Goal: Task Accomplishment & Management: Complete application form

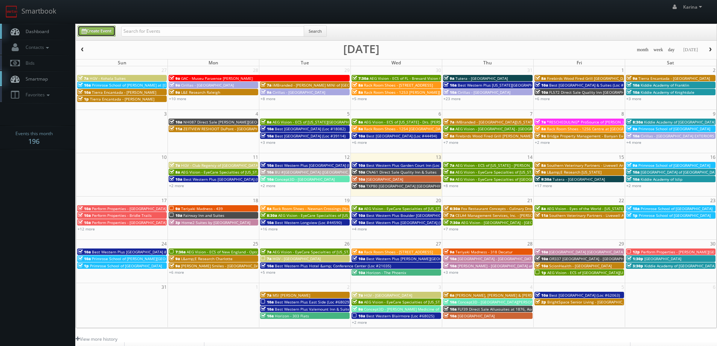
click at [103, 29] on link "Create Event" at bounding box center [97, 31] width 38 height 11
type input "08/13/2025"
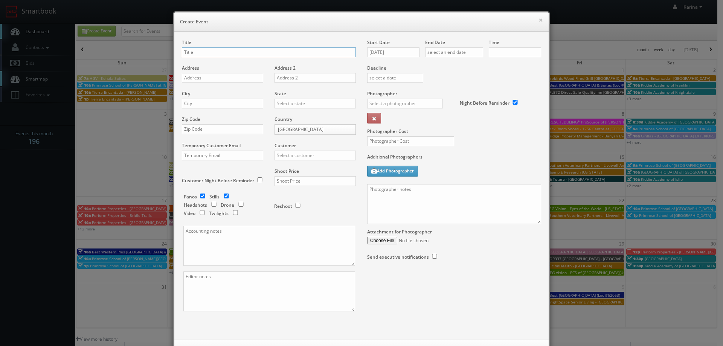
checkbox input "true"
type input "10:00am"
checkbox input "true"
type input "Kushner - Annapolis Roads Apartments"
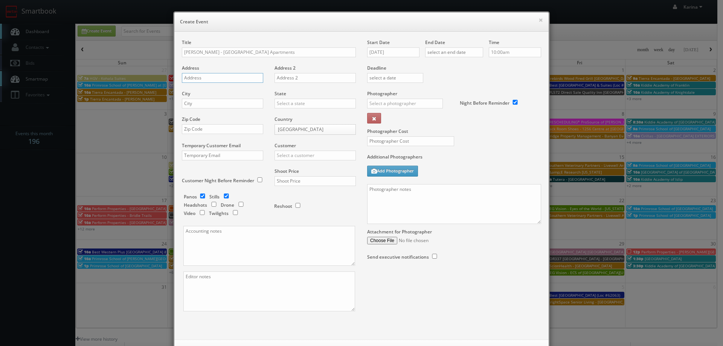
click at [192, 78] on input "text" at bounding box center [222, 78] width 81 height 10
paste input "1 Eaglewood Rd"
type input "1 Eaglewood Rd"
drag, startPoint x: 201, startPoint y: 102, endPoint x: 237, endPoint y: 59, distance: 56.9
click at [201, 102] on input "text" at bounding box center [222, 104] width 81 height 10
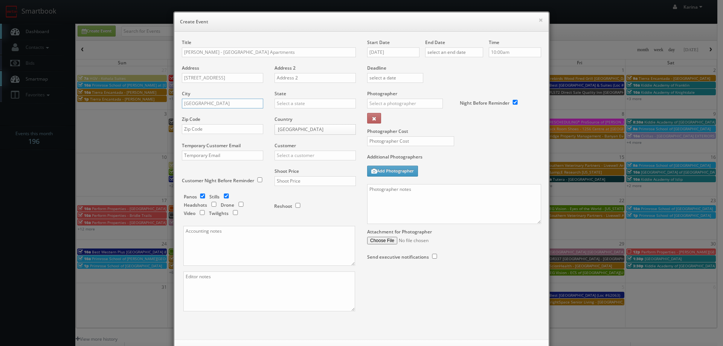
type input "Annapolis"
click at [285, 116] on div "[US_STATE]" at bounding box center [315, 116] width 81 height 12
type input "[US_STATE]"
click at [202, 247] on textarea at bounding box center [269, 246] width 172 height 40
paste textarea "PO#215299"
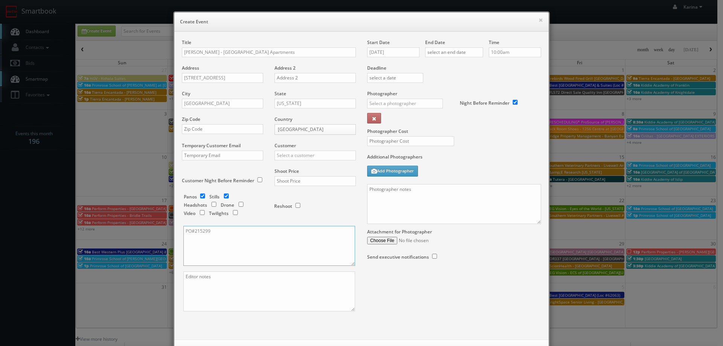
type textarea "PO#215299"
click at [199, 195] on input "checkbox" at bounding box center [202, 195] width 11 height 5
checkbox input "false"
click at [198, 131] on input "text" at bounding box center [222, 129] width 81 height 10
paste input "21403"
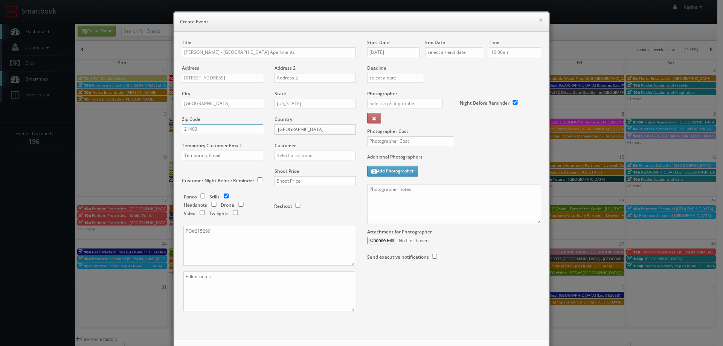
type input "21403"
click at [296, 158] on input "text" at bounding box center [314, 156] width 81 height 10
click at [289, 168] on div "[PERSON_NAME]" at bounding box center [315, 167] width 81 height 12
type input "[PERSON_NAME]"
click at [288, 181] on input "text" at bounding box center [314, 181] width 81 height 10
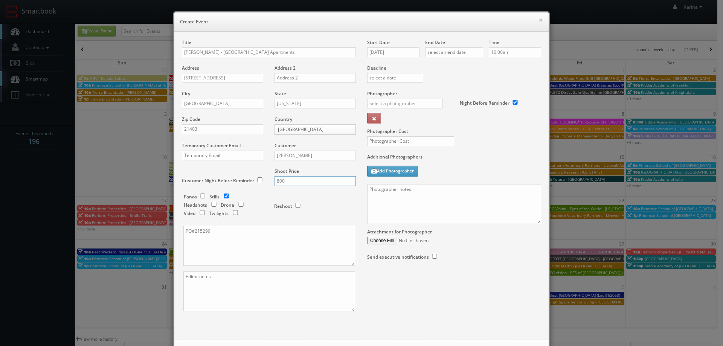
type input "800"
click at [403, 53] on input "08/13/2025" at bounding box center [393, 52] width 52 height 10
click at [400, 122] on td "20" at bounding box center [405, 120] width 12 height 11
type input "[DATE]"
click at [443, 46] on div "End Date" at bounding box center [454, 52] width 58 height 26
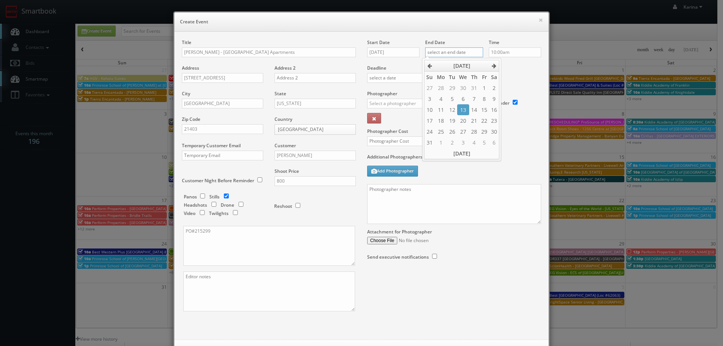
click at [445, 52] on input "text" at bounding box center [454, 52] width 58 height 10
click at [461, 122] on td "20" at bounding box center [463, 120] width 12 height 11
type input "[DATE]"
click at [513, 65] on label "Deadline" at bounding box center [453, 68] width 185 height 6
click at [400, 107] on input "text" at bounding box center [405, 104] width 76 height 10
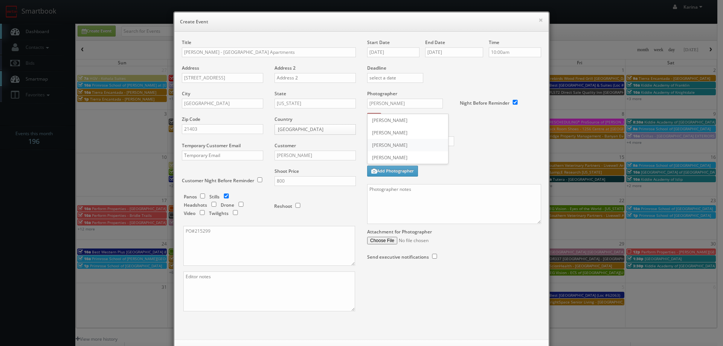
click at [394, 146] on div "[PERSON_NAME]" at bounding box center [407, 145] width 81 height 12
type input "[PERSON_NAME]"
click at [391, 144] on input "text" at bounding box center [410, 141] width 87 height 10
click at [381, 140] on input "text" at bounding box center [410, 141] width 87 height 10
type input "300"
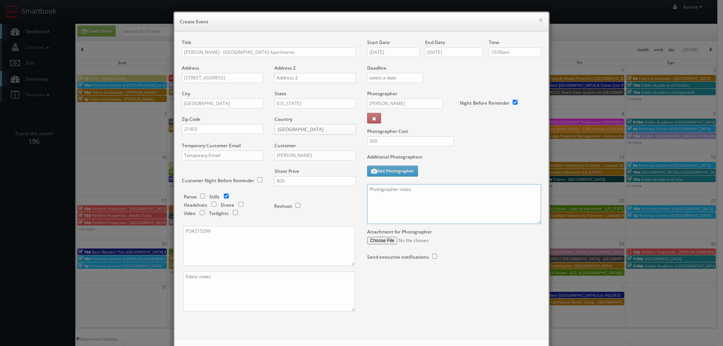
click at [381, 190] on textarea at bounding box center [454, 204] width 174 height 40
paste textarea "Shot in RAW format, bracketed, on a tripod, remote shutter, no flash. Please re…"
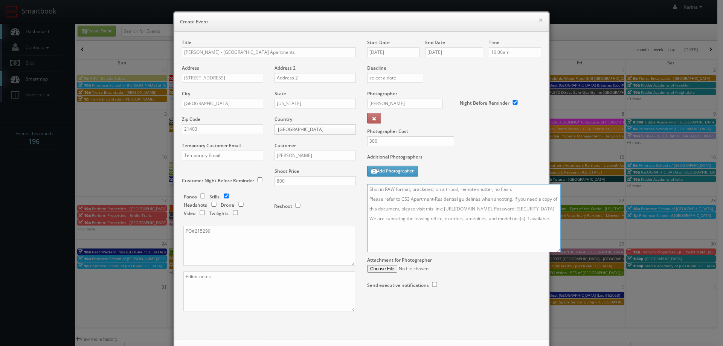
drag, startPoint x: 536, startPoint y: 223, endPoint x: 557, endPoint y: 259, distance: 41.5
click at [557, 252] on textarea "Shot in RAW format, bracketed, on a tripod, remote shutter, no flash. Please re…" at bounding box center [463, 218] width 193 height 68
drag, startPoint x: 367, startPoint y: 189, endPoint x: 381, endPoint y: 191, distance: 14.9
click at [367, 189] on textarea "Shot in RAW format, bracketed, on a tripod, remote shutter, no flash. Please re…" at bounding box center [464, 222] width 195 height 76
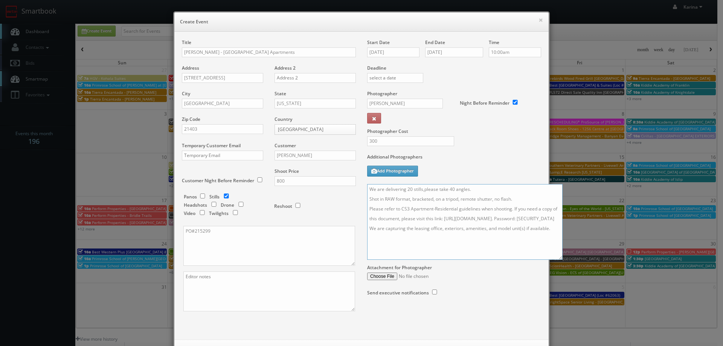
click at [422, 191] on textarea "We are delivering 20 stills,please take 40 angles. Shot in RAW format, brackete…" at bounding box center [464, 222] width 195 height 76
click at [467, 208] on textarea "We are delivering 20 stills, please take 40 angles. Shot in RAW format, bracket…" at bounding box center [464, 222] width 195 height 76
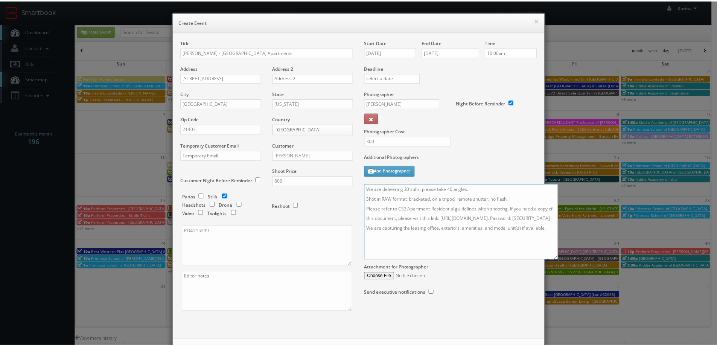
scroll to position [32, 0]
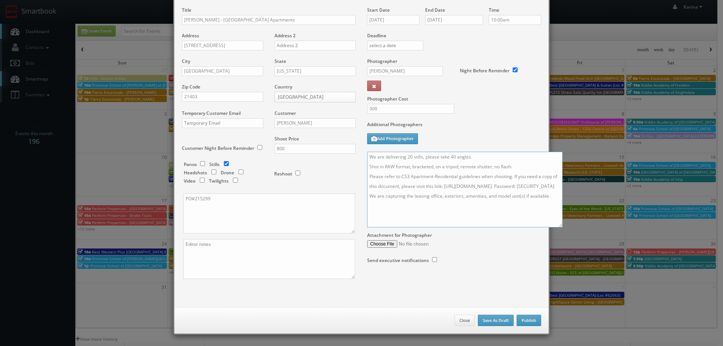
type textarea "We are delivering 20 stills, please take 40 angles. Shot in RAW format, bracket…"
click at [519, 318] on button "Publish" at bounding box center [528, 320] width 24 height 11
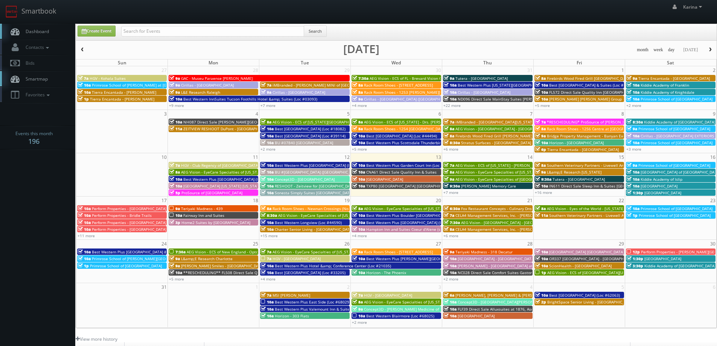
click at [47, 33] on span "Dashboard" at bounding box center [35, 31] width 27 height 6
click at [233, 31] on input "text" at bounding box center [212, 31] width 183 height 11
type input "kushner"
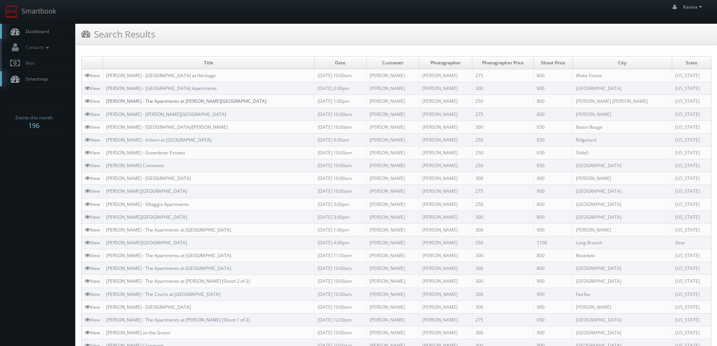
click at [170, 102] on link "[PERSON_NAME] - The Apartments at [PERSON_NAME][GEOGRAPHIC_DATA]" at bounding box center [186, 101] width 160 height 6
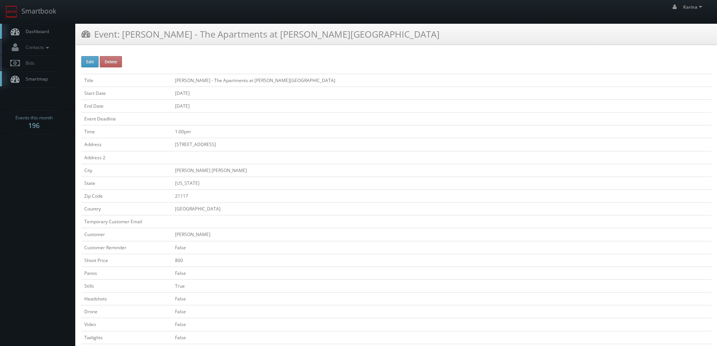
scroll to position [151, 0]
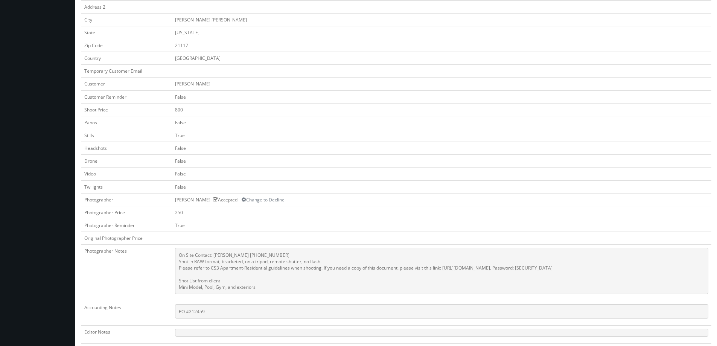
drag, startPoint x: 258, startPoint y: 289, endPoint x: 199, endPoint y: 281, distance: 59.7
click at [199, 281] on pre "On Site Contact: [PERSON_NAME] [PHONE_NUMBER] Shot in RAW format, bracketed, on…" at bounding box center [441, 271] width 533 height 46
click at [242, 279] on pre "On Site Contact: Valeria Kelly 410.356.4477 Shot in RAW format, bracketed, on a…" at bounding box center [441, 271] width 533 height 46
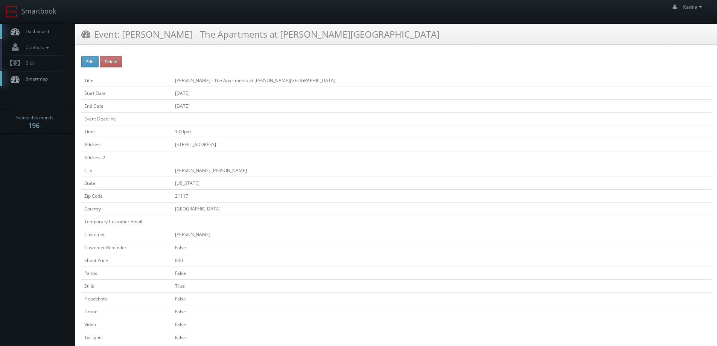
click at [26, 30] on span "Dashboard" at bounding box center [35, 31] width 27 height 6
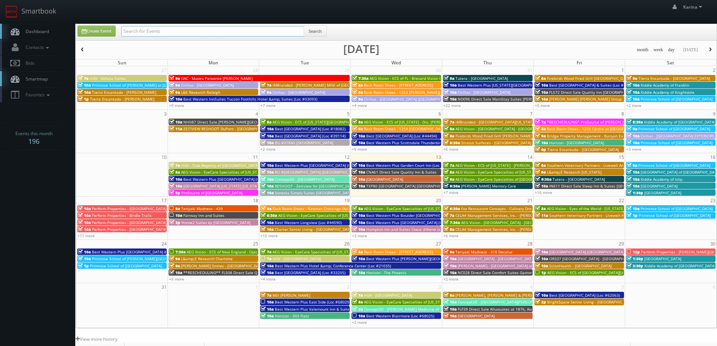
click at [148, 32] on input "text" at bounding box center [212, 31] width 183 height 11
type input "kushner"
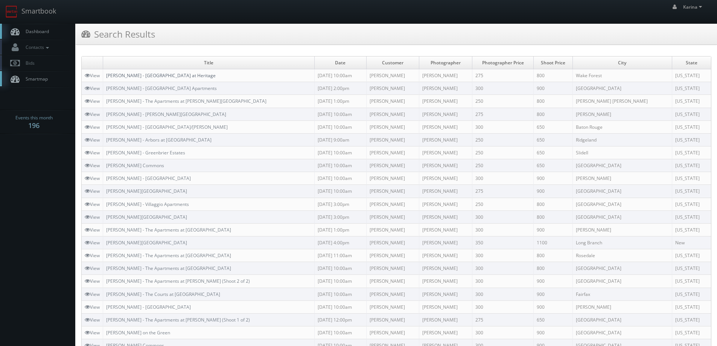
click at [160, 73] on link "[PERSON_NAME] - [GEOGRAPHIC_DATA] at Heritage" at bounding box center [161, 75] width 110 height 6
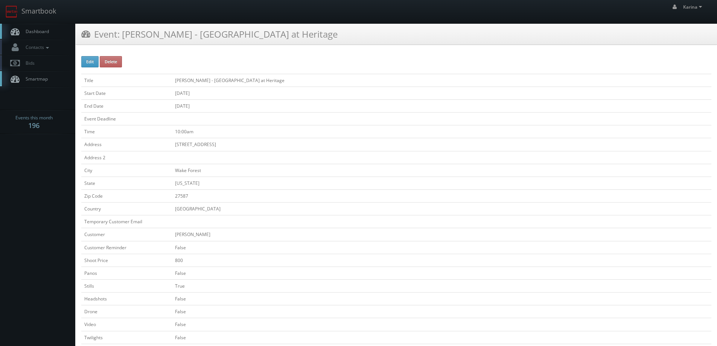
scroll to position [188, 0]
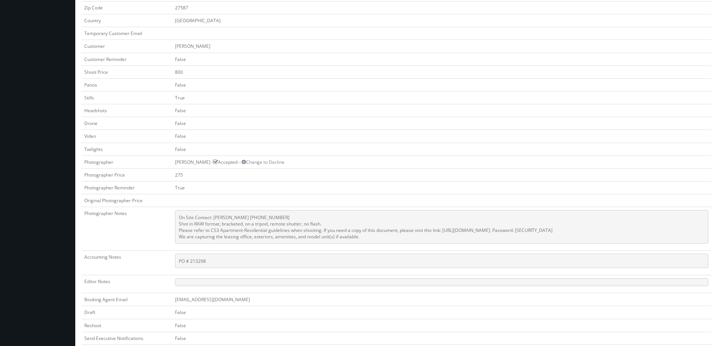
drag, startPoint x: 358, startPoint y: 236, endPoint x: 178, endPoint y: 222, distance: 180.4
click at [175, 223] on pre "On Site Contact: [PERSON_NAME] [PHONE_NUMBER] Shot in RAW format, bracketed, on…" at bounding box center [441, 226] width 533 height 33
copy pre "Shot in RAW format, bracketed, on a tripod, remote shutter, no flash. Please re…"
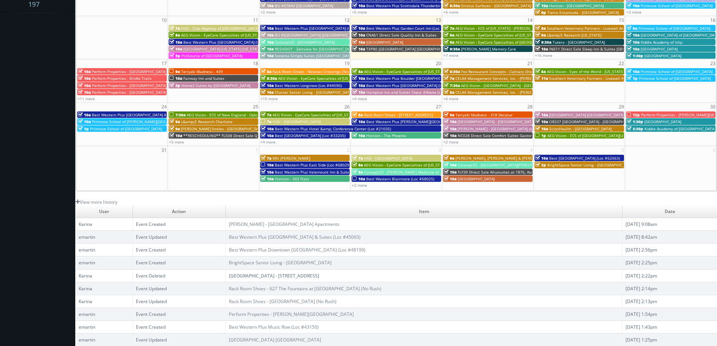
scroll to position [24, 0]
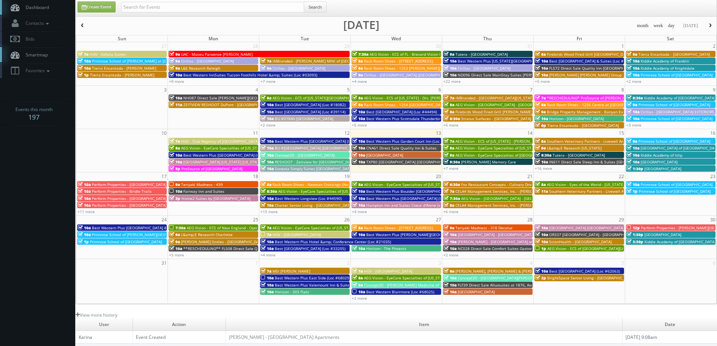
click at [389, 148] on span "CNA61 Direct Sale Quality Inn & Suites" at bounding box center [401, 147] width 70 height 5
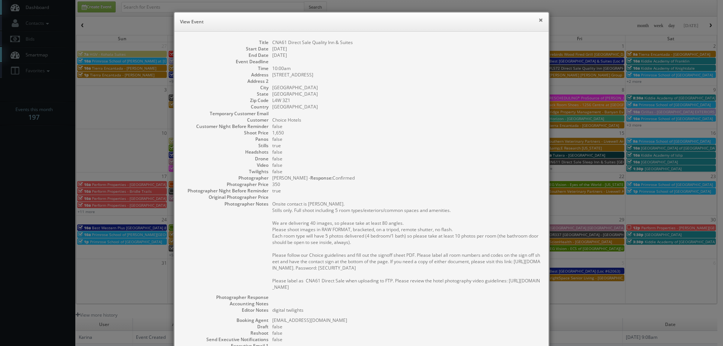
click at [540, 19] on button "×" at bounding box center [540, 19] width 5 height 5
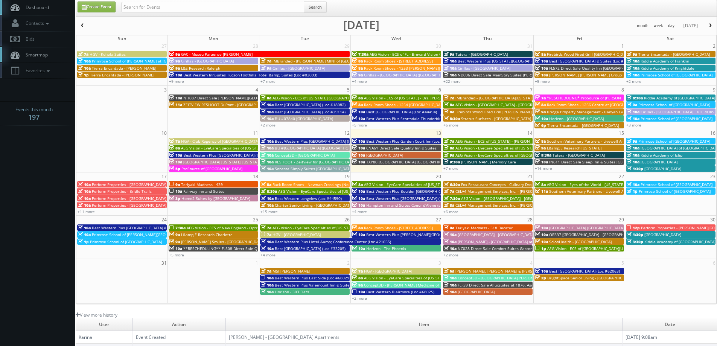
scroll to position [0, 0]
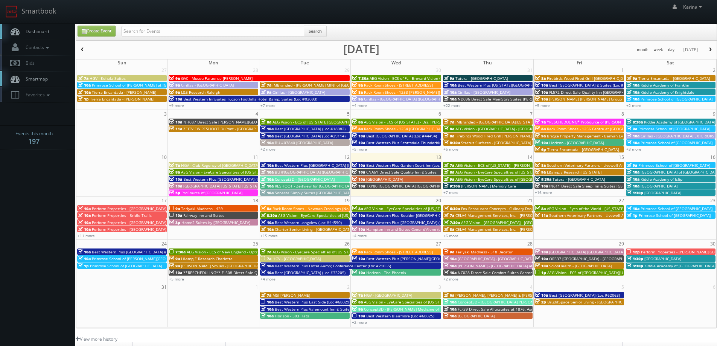
click at [41, 29] on span "Dashboard" at bounding box center [35, 31] width 27 height 6
click at [385, 184] on span "TXP80 [GEOGRAPHIC_DATA] [GEOGRAPHIC_DATA]" at bounding box center [409, 185] width 87 height 5
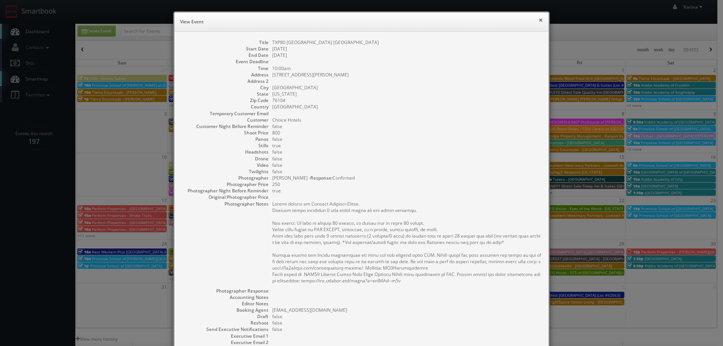
click at [538, 21] on button "×" at bounding box center [540, 19] width 5 height 5
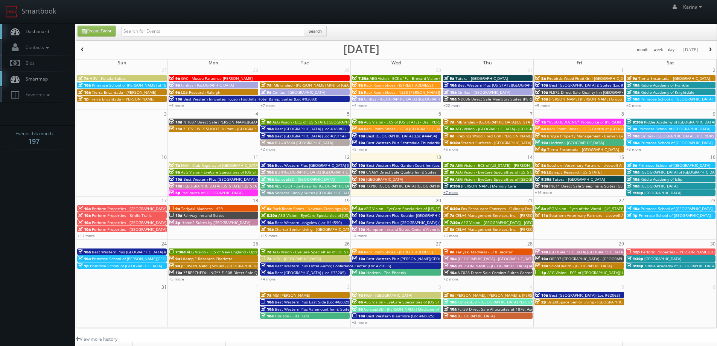
click at [452, 191] on link "+7 more" at bounding box center [450, 192] width 15 height 5
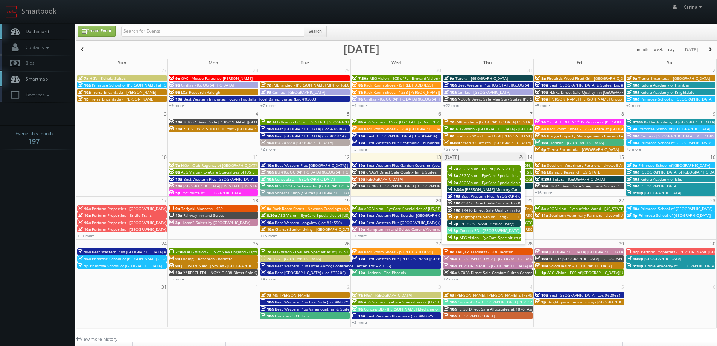
click at [520, 158] on span at bounding box center [521, 157] width 5 height 4
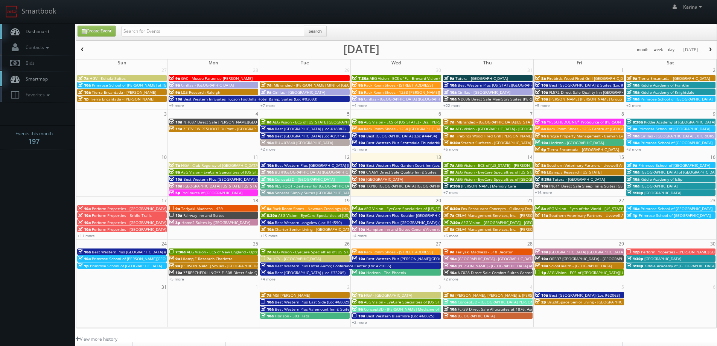
click at [708, 49] on span "button" at bounding box center [710, 49] width 5 height 5
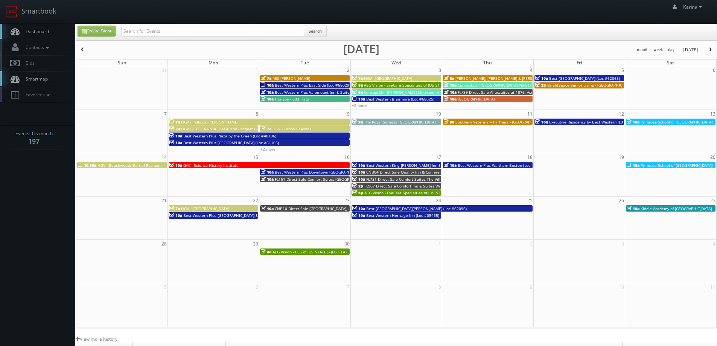
click at [708, 49] on span "button" at bounding box center [710, 49] width 5 height 5
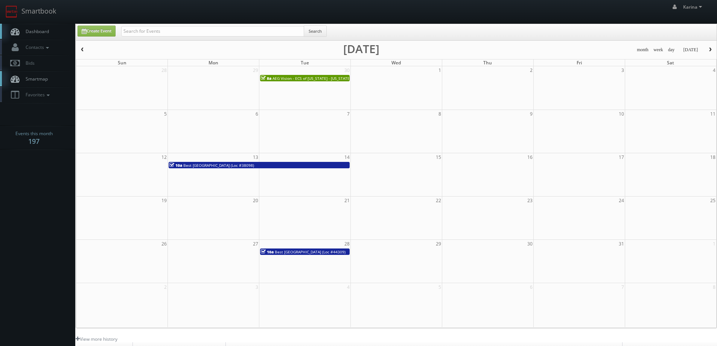
click at [80, 49] on span "button" at bounding box center [82, 49] width 5 height 5
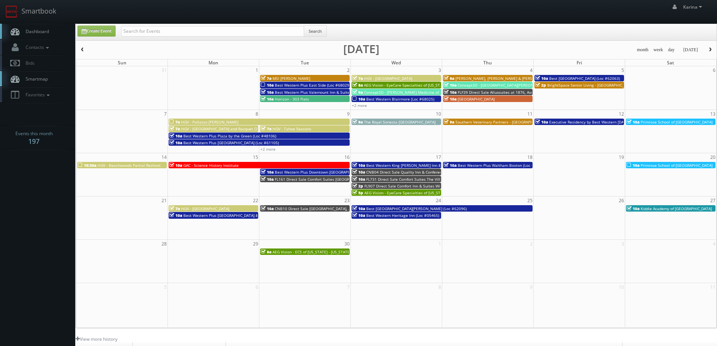
click at [83, 51] on span "button" at bounding box center [82, 49] width 5 height 5
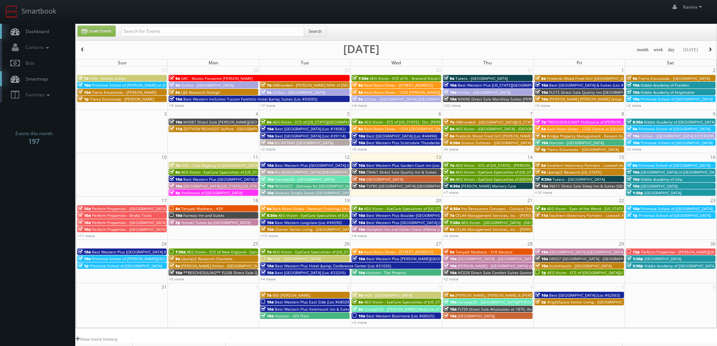
click at [204, 208] on span "Teriyaki Madness - 439" at bounding box center [202, 208] width 42 height 5
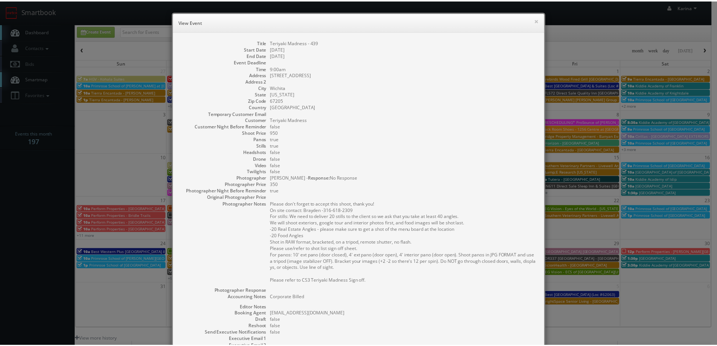
scroll to position [102, 0]
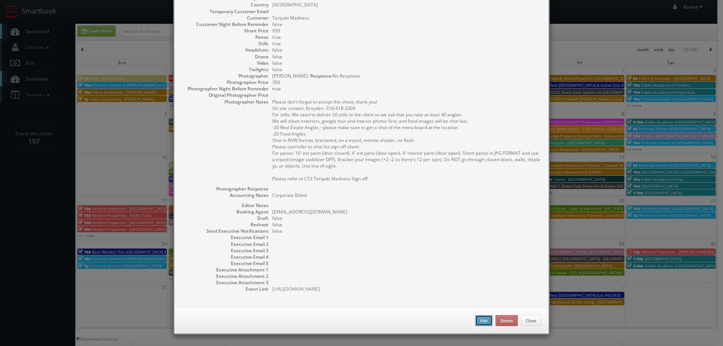
click at [478, 316] on button "Edit" at bounding box center [483, 320] width 17 height 11
type input "350"
select select "[US_STATE]"
select select "skylerlivingston@gmail.com"
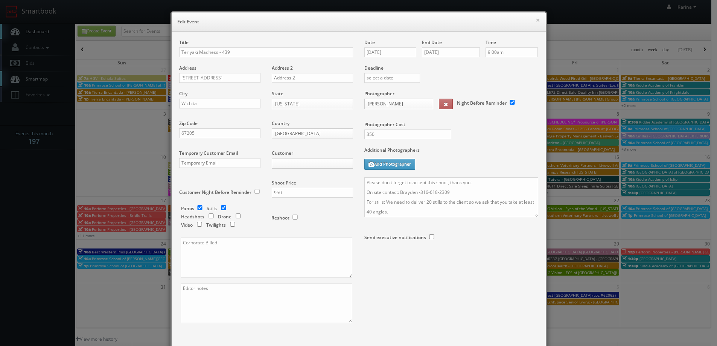
select select "fakey123@mg.cs3calendar.com"
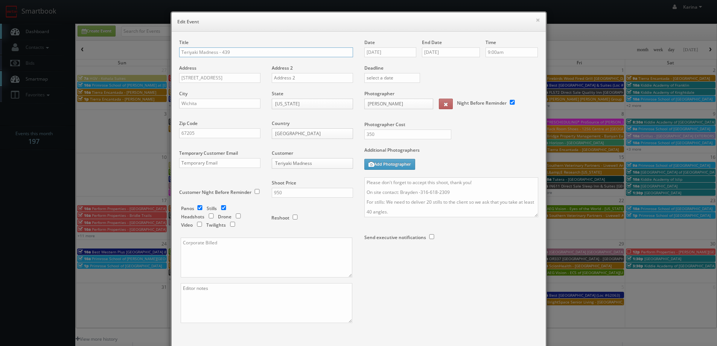
scroll to position [38, 0]
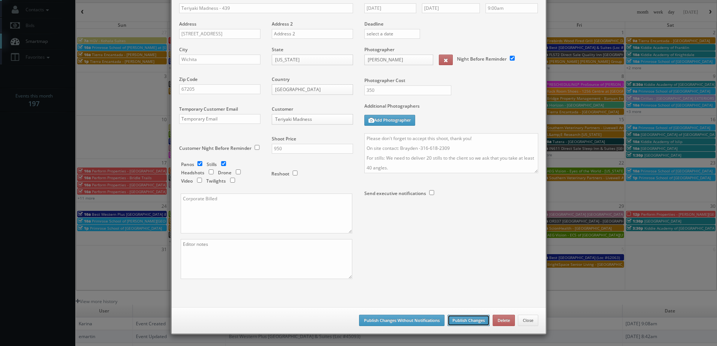
click at [475, 321] on button "Publish Changes" at bounding box center [469, 320] width 42 height 11
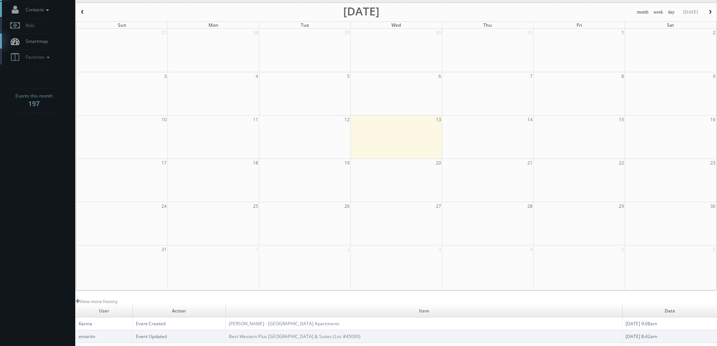
scroll to position [0, 0]
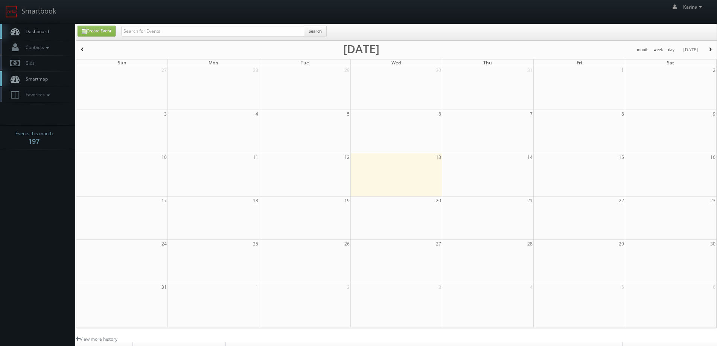
click at [42, 30] on span "Dashboard" at bounding box center [35, 31] width 27 height 6
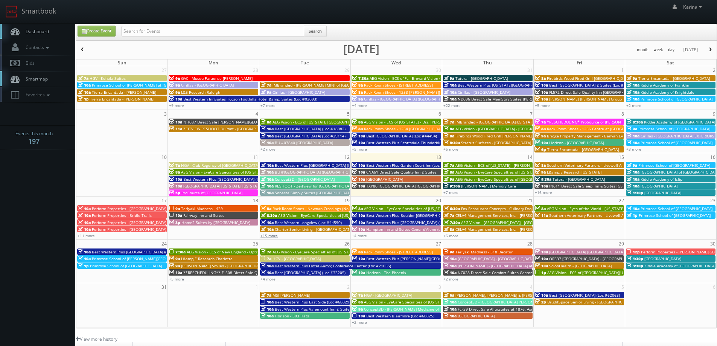
click at [268, 236] on link "+15 more" at bounding box center [268, 235] width 17 height 5
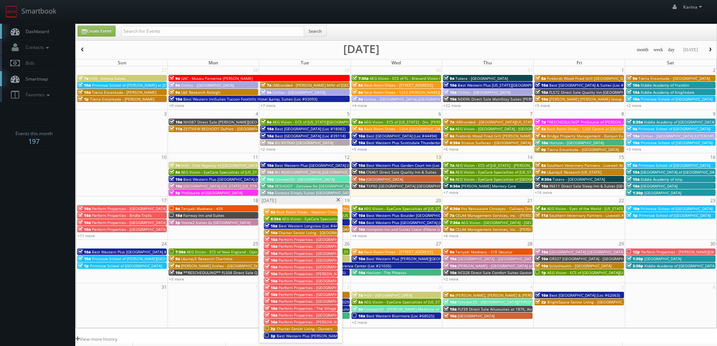
click at [340, 201] on span at bounding box center [338, 200] width 5 height 4
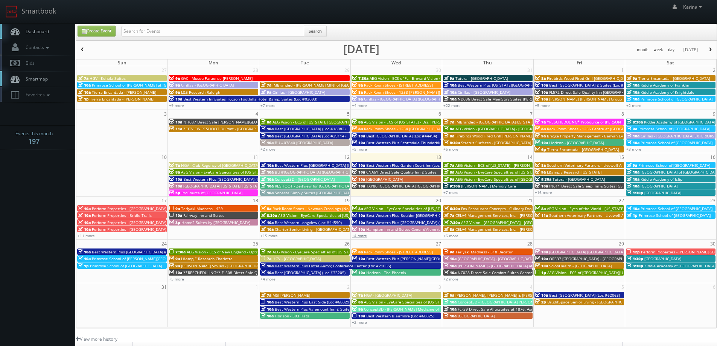
click at [361, 236] on link "+4 more" at bounding box center [359, 235] width 15 height 5
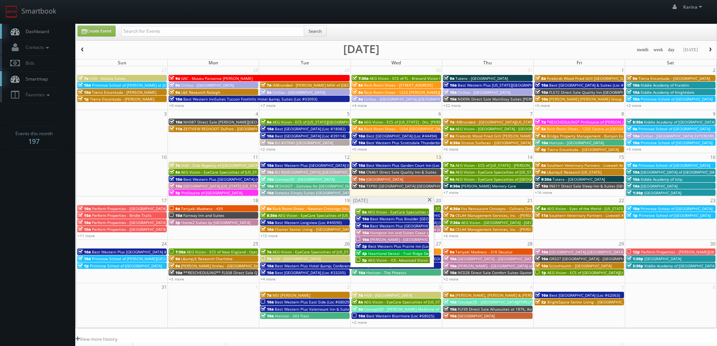
click at [392, 259] on span "AEG Vision - ICE- Advanced Vision Center" at bounding box center [404, 259] width 73 height 5
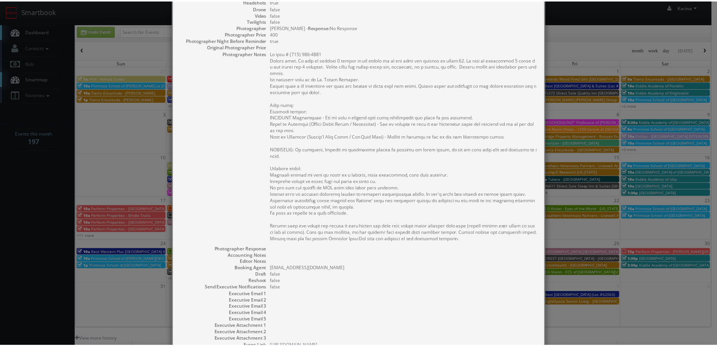
scroll to position [207, 0]
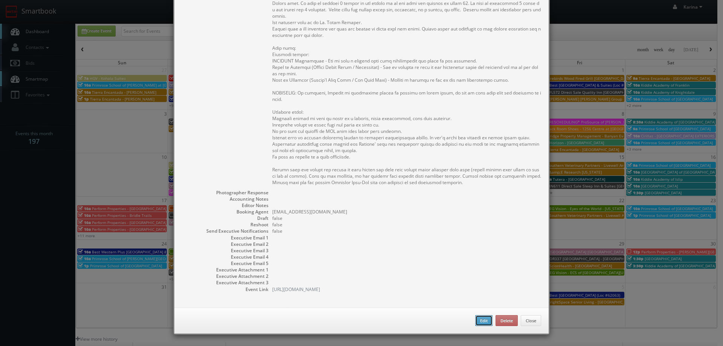
click at [476, 322] on button "Edit" at bounding box center [483, 320] width 17 height 11
type input "600"
type input "400"
select select "[US_STATE]"
select select "fake4299@mg.cs3calendar.com"
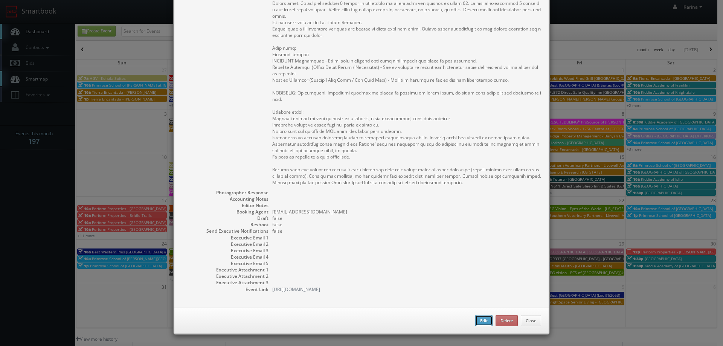
select select "adamcjohnsonphotography@gmail.com"
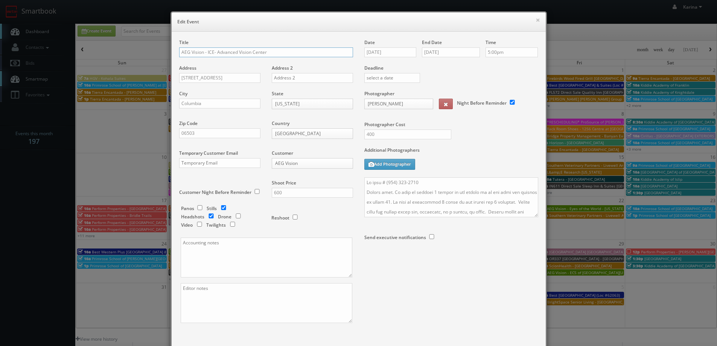
scroll to position [44, 0]
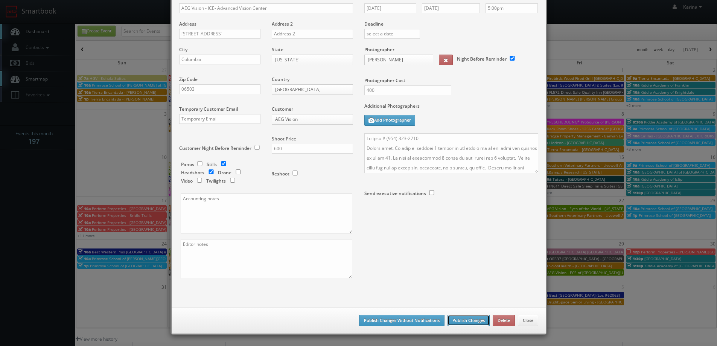
click at [466, 321] on button "Publish Changes" at bounding box center [469, 320] width 42 height 11
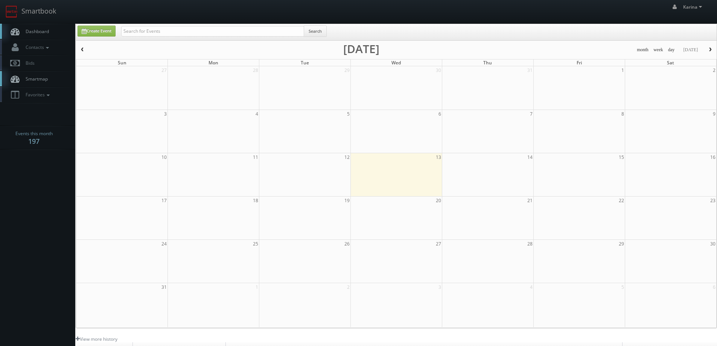
click at [49, 32] on span "Dashboard" at bounding box center [35, 31] width 27 height 6
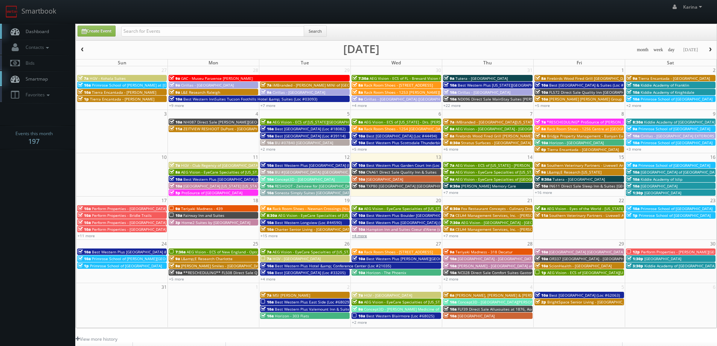
click at [359, 233] on link "+4 more" at bounding box center [359, 235] width 15 height 5
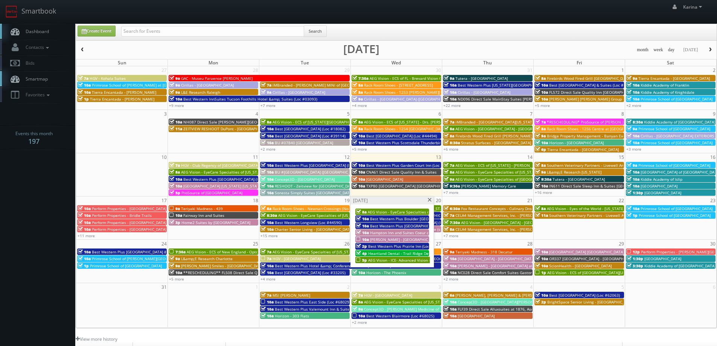
click at [387, 238] on span "[PERSON_NAME] - [GEOGRAPHIC_DATA] Apartments" at bounding box center [416, 239] width 92 height 5
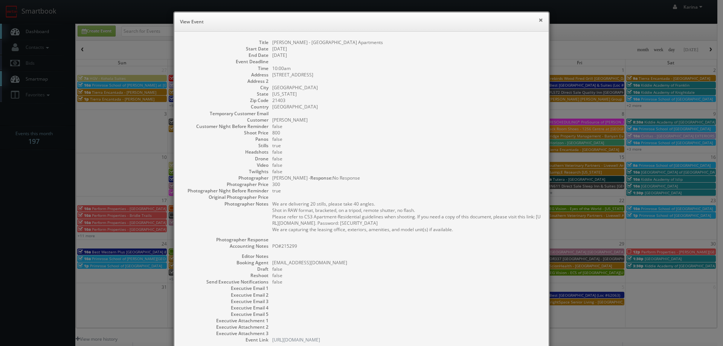
click at [538, 20] on button "×" at bounding box center [540, 19] width 5 height 5
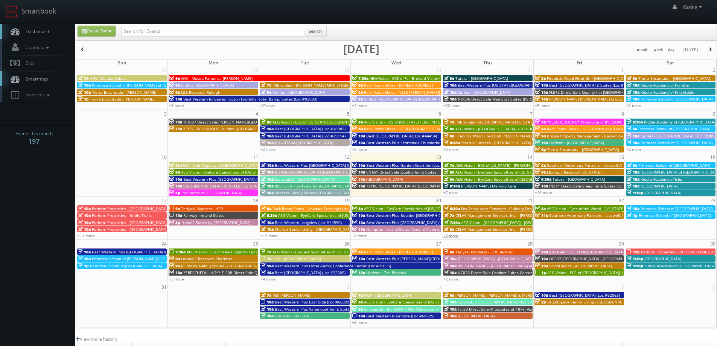
click at [451, 234] on link "+7 more" at bounding box center [450, 235] width 15 height 5
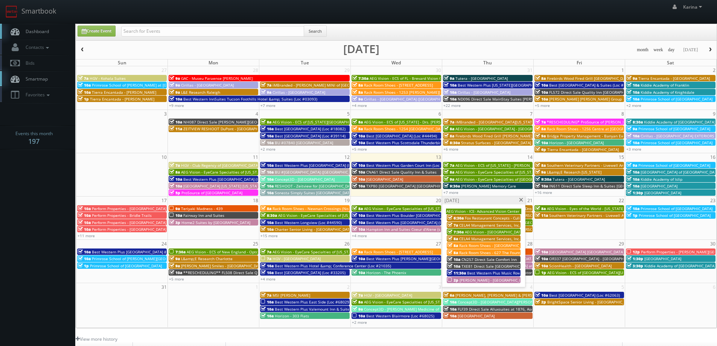
click at [500, 282] on span "[PERSON_NAME] - [GEOGRAPHIC_DATA] Apartments" at bounding box center [506, 279] width 92 height 5
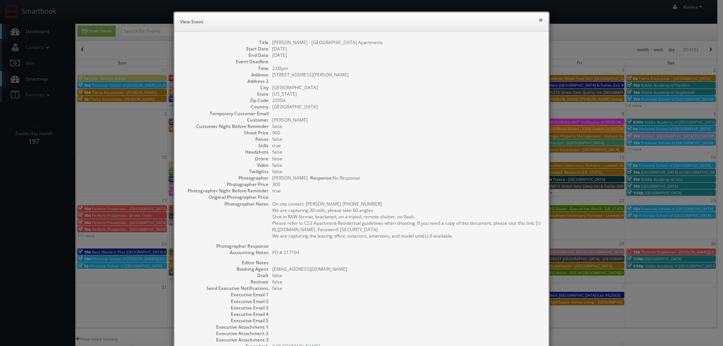
click at [538, 20] on button "×" at bounding box center [540, 19] width 5 height 5
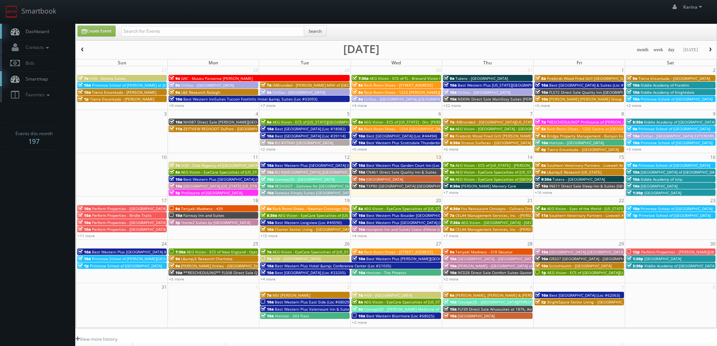
click at [218, 252] on span "AEG Vision - ECS of New England - OptomEyes Health – [GEOGRAPHIC_DATA]" at bounding box center [256, 251] width 138 height 5
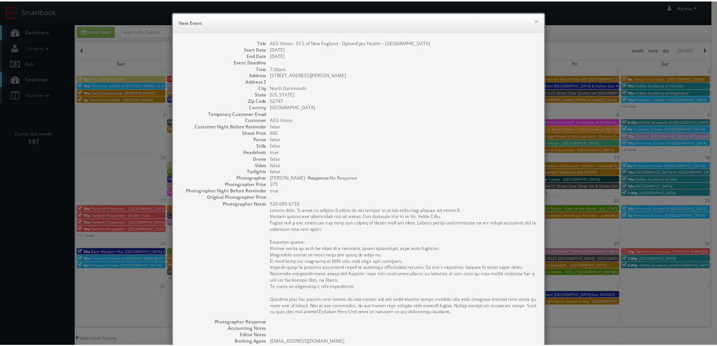
scroll to position [130, 0]
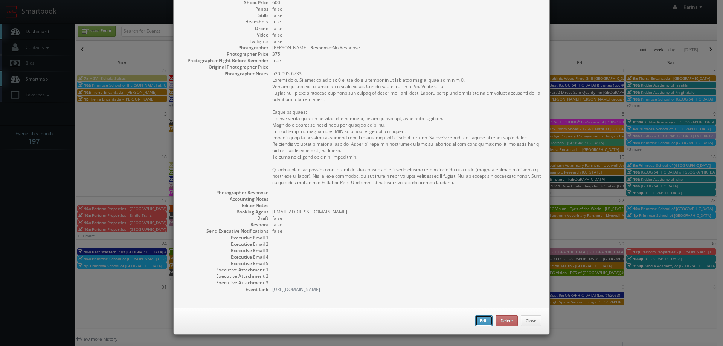
click at [481, 323] on button "Edit" at bounding box center [483, 320] width 17 height 11
type input "600"
type input "375"
select select "[US_STATE]"
select select "fake4299@mg.cs3calendar.com"
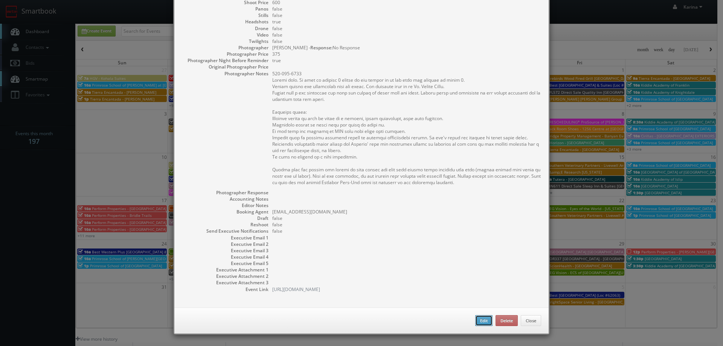
select select "heatherprohaska@gmail.com"
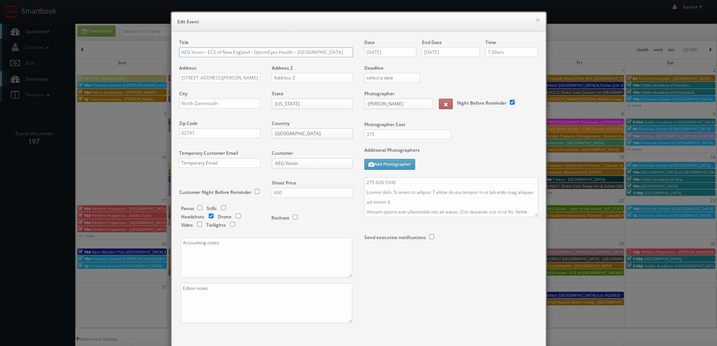
scroll to position [44, 0]
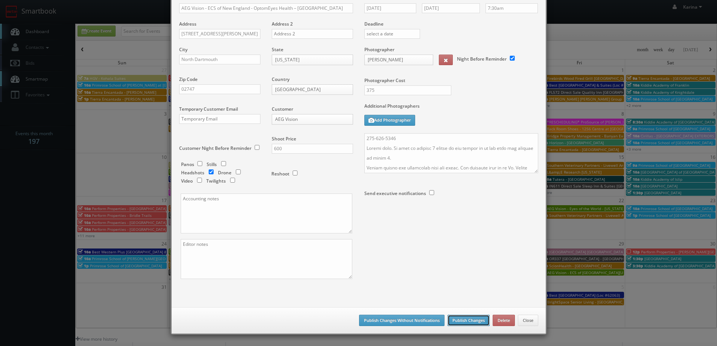
click at [470, 317] on button "Publish Changes" at bounding box center [469, 320] width 42 height 11
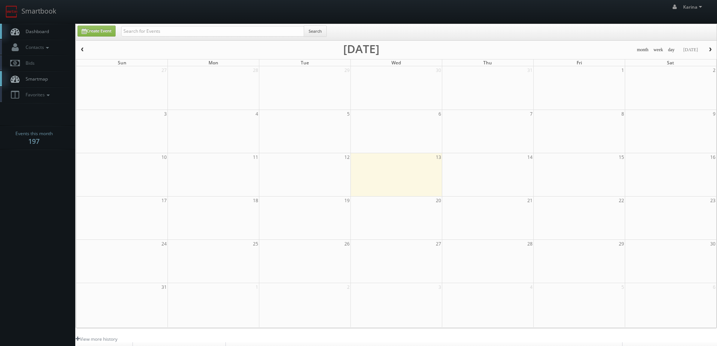
click at [33, 26] on link "Dashboard" at bounding box center [37, 31] width 75 height 15
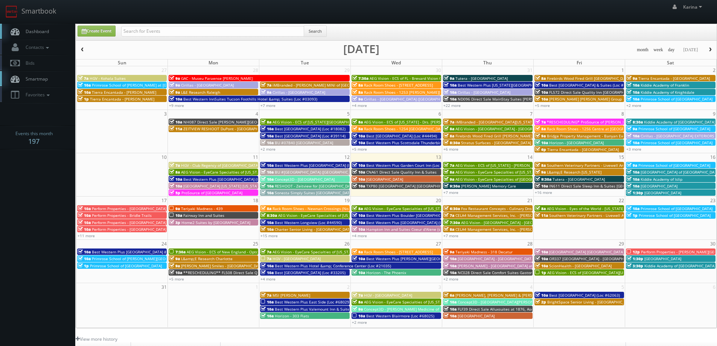
click at [36, 28] on span "Dashboard" at bounding box center [35, 31] width 27 height 6
click at [38, 28] on span "Dashboard" at bounding box center [35, 31] width 27 height 6
click at [103, 32] on link "Create Event" at bounding box center [97, 31] width 38 height 11
type input "08/13/2025"
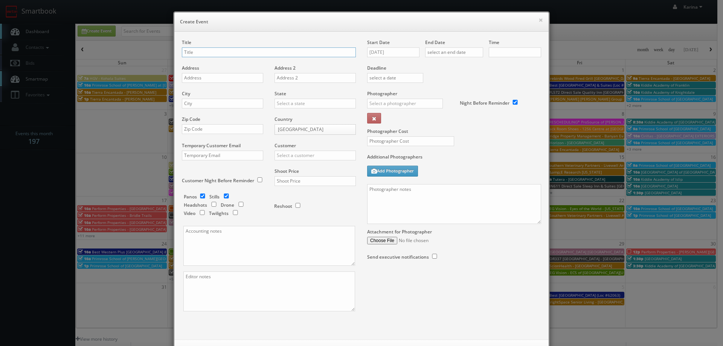
checkbox input "true"
type input "10:00am"
checkbox input "true"
click at [247, 53] on input "Teriyaki Madness - 355" at bounding box center [269, 52] width 174 height 10
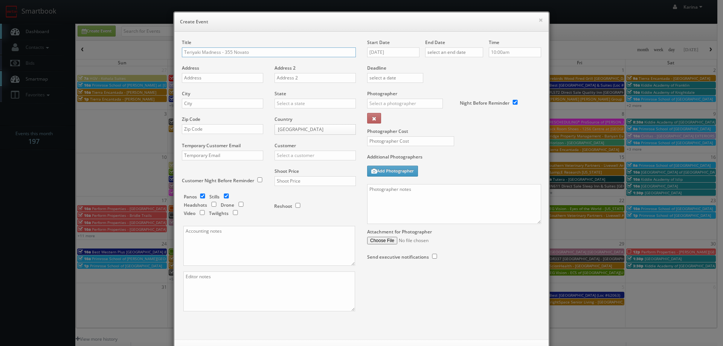
type input "Teriyaki Madness - 355 Novato"
click at [206, 81] on input "text" at bounding box center [222, 78] width 81 height 10
paste input "5800 Nave Dr."
type input "5800 Nave Dr."
click at [188, 100] on input "text" at bounding box center [222, 104] width 81 height 10
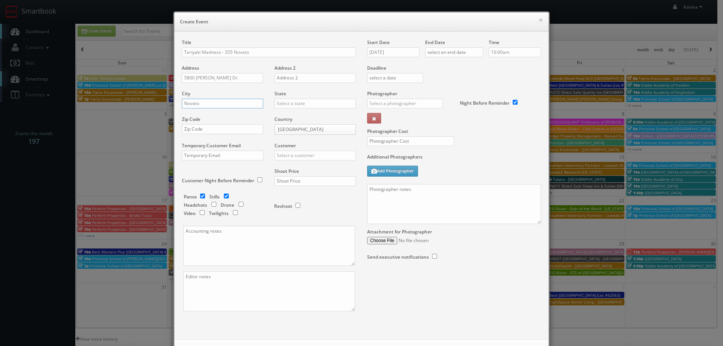
type input "Novato"
click at [280, 112] on div "[US_STATE]" at bounding box center [315, 116] width 81 height 12
type input "[US_STATE]"
click at [218, 131] on input "text" at bounding box center [222, 129] width 81 height 10
type input "94949"
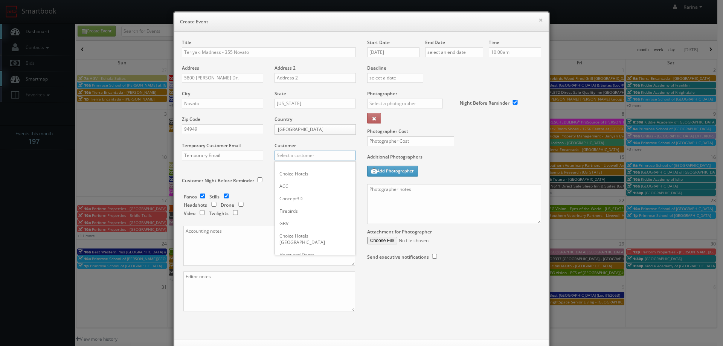
click at [305, 159] on input "text" at bounding box center [314, 156] width 81 height 10
click at [306, 208] on div "Teriyaki Madness" at bounding box center [315, 205] width 81 height 12
type input "Teriyaki Madness"
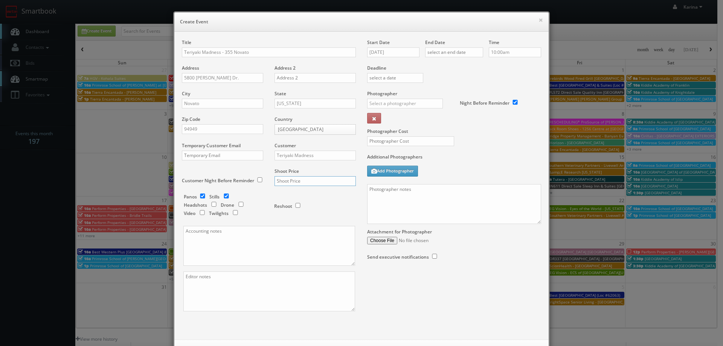
click at [302, 183] on input "text" at bounding box center [314, 181] width 81 height 10
type input "950"
click at [200, 247] on textarea at bounding box center [269, 246] width 172 height 40
type textarea "Corporate Billed Shoot"
click at [396, 52] on input "08/13/2025" at bounding box center [393, 52] width 52 height 10
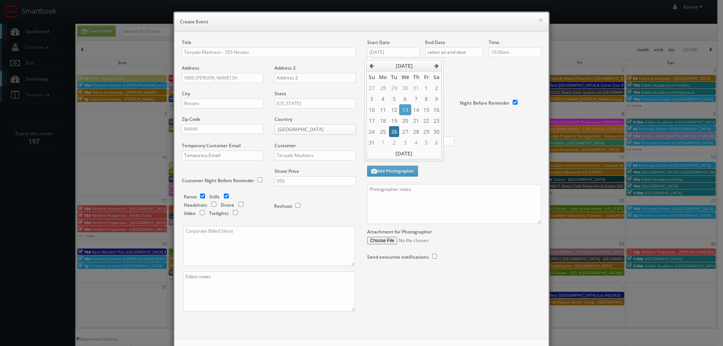
click at [396, 133] on td "26" at bounding box center [394, 131] width 10 height 11
type input "08/26/2025"
click at [442, 52] on input "text" at bounding box center [454, 52] width 58 height 10
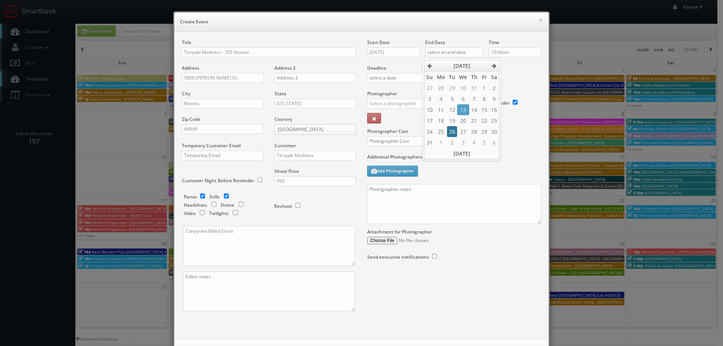
click at [454, 130] on td "26" at bounding box center [452, 131] width 10 height 11
type input "08/26/2025"
click at [512, 53] on input "10:00am" at bounding box center [515, 52] width 52 height 10
type input "9:00am"
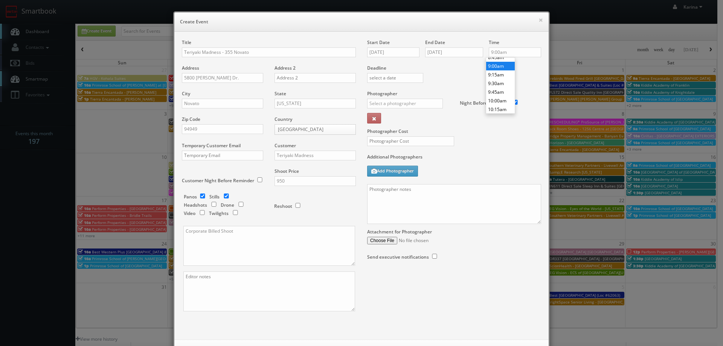
click at [499, 63] on li "9:00am" at bounding box center [500, 66] width 29 height 9
click at [410, 103] on input "text" at bounding box center [405, 104] width 76 height 10
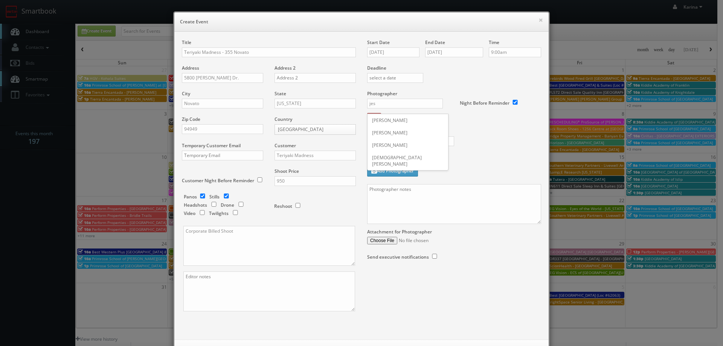
click at [384, 157] on div "Jesus McLean" at bounding box center [407, 160] width 81 height 19
type input "Jesus McLean"
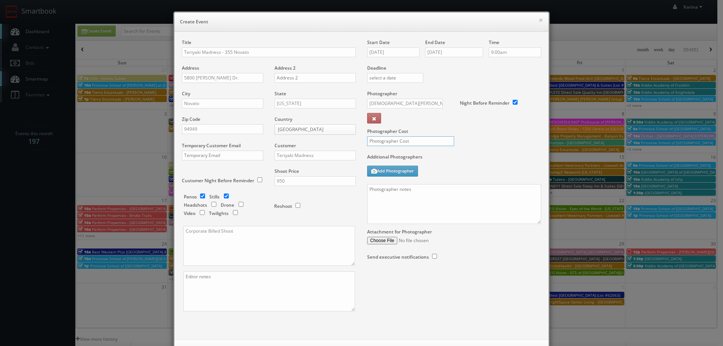
click at [384, 139] on input "text" at bounding box center [410, 141] width 87 height 10
type input "325"
click at [425, 189] on textarea at bounding box center [454, 204] width 174 height 40
paste textarea "650-787-9558"
click at [367, 187] on textarea "650-787-9558" at bounding box center [454, 204] width 174 height 40
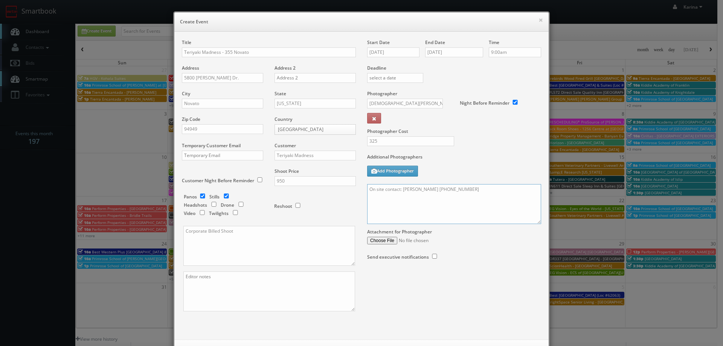
click at [433, 206] on textarea "On site contact: Cindy Harris 650-787-9558" at bounding box center [454, 204] width 174 height 40
click at [488, 191] on textarea "On site contact: Cindy Harris 650-787-9558" at bounding box center [454, 204] width 174 height 40
paste textarea "For stills: We need to deliver 20 stills to the client so we ask that you take …"
click at [395, 203] on textarea "On site contact: Cindy Harris 650-787-9558 For stills: We need to deliver 20 st…" at bounding box center [454, 204] width 174 height 40
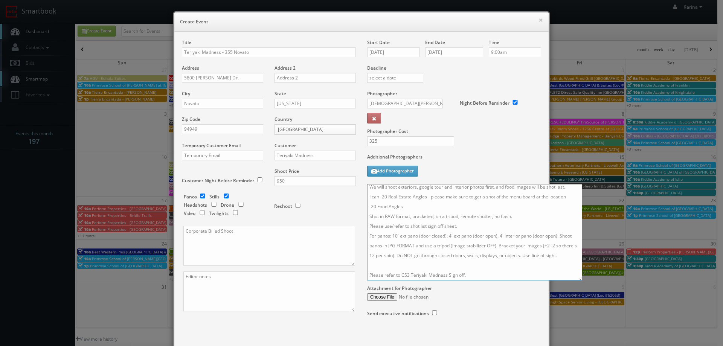
scroll to position [23, 0]
drag, startPoint x: 536, startPoint y: 222, endPoint x: 578, endPoint y: 287, distance: 78.0
click at [578, 280] on textarea "On site contact: Cindy Harris 650-787-9558 For stills: We need to deliver 20 st…" at bounding box center [474, 232] width 215 height 96
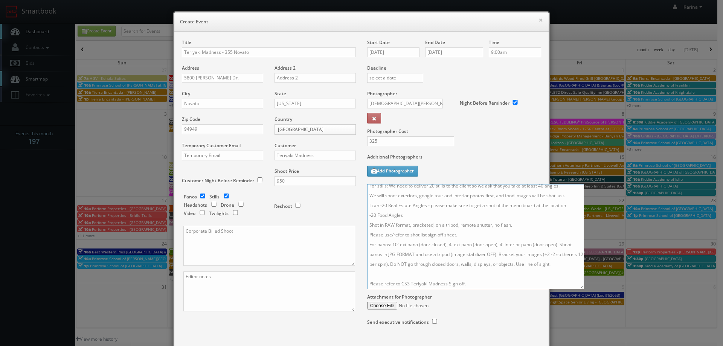
scroll to position [0, 0]
drag, startPoint x: 376, startPoint y: 218, endPoint x: 360, endPoint y: 218, distance: 15.4
click at [361, 218] on div "Start Date 08/26/2025 End Date 08/26/2025 Time 9:00am Deadline Photographer Jes…" at bounding box center [453, 189] width 185 height 301
click at [423, 227] on textarea "On site contact: Cindy Harris 650-787-9558 For stills: We need to deliver 20 st…" at bounding box center [475, 236] width 217 height 105
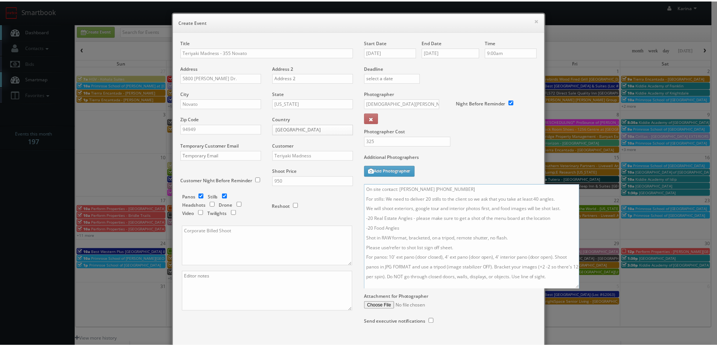
scroll to position [48, 0]
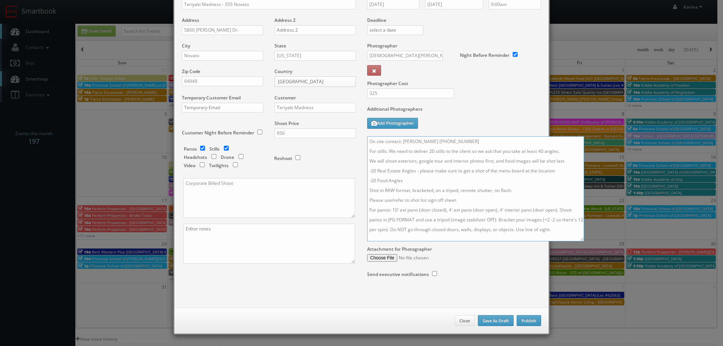
type textarea "On site contact: Cindy Harris 650-787-9558 For stills: We need to deliver 20 st…"
click at [527, 319] on button "Publish" at bounding box center [528, 320] width 24 height 11
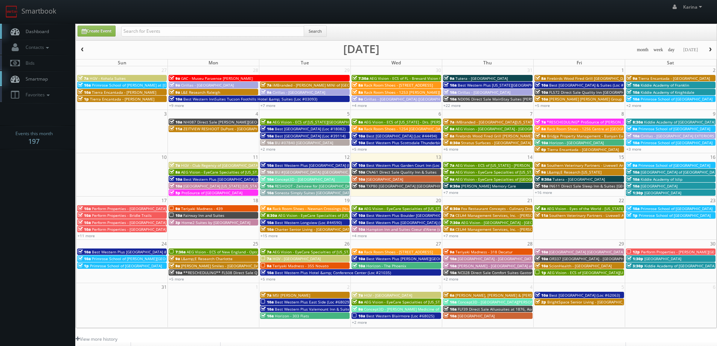
click at [18, 29] on icon at bounding box center [14, 31] width 11 height 9
click at [180, 279] on link "+5 more" at bounding box center [176, 278] width 15 height 5
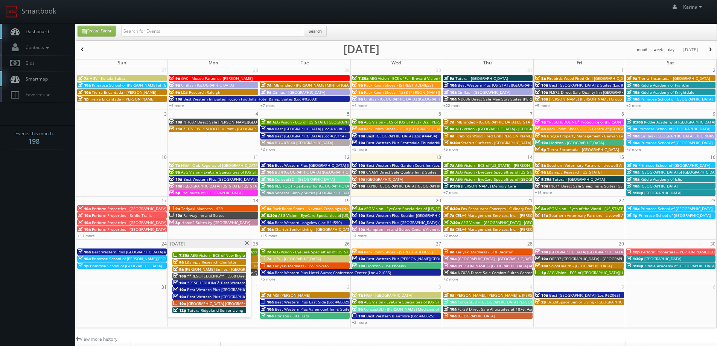
click at [43, 29] on span "Dashboard" at bounding box center [35, 31] width 27 height 6
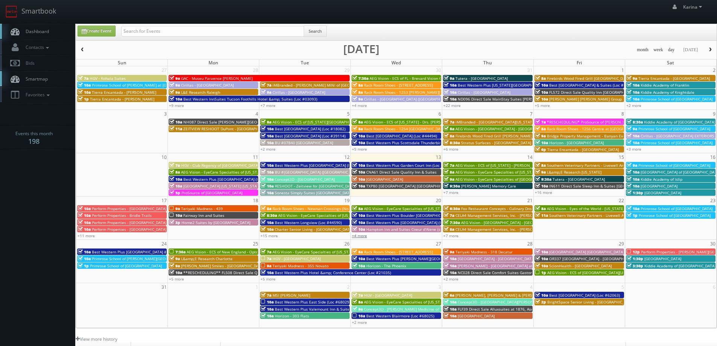
click at [361, 237] on link "+4 more" at bounding box center [359, 235] width 15 height 5
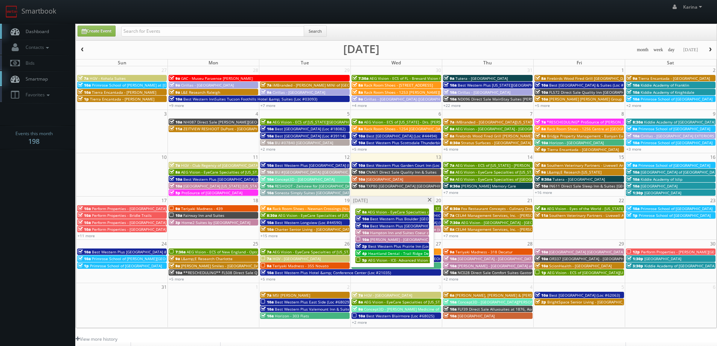
click at [385, 240] on span "[PERSON_NAME] - [GEOGRAPHIC_DATA] Apartments" at bounding box center [416, 239] width 92 height 5
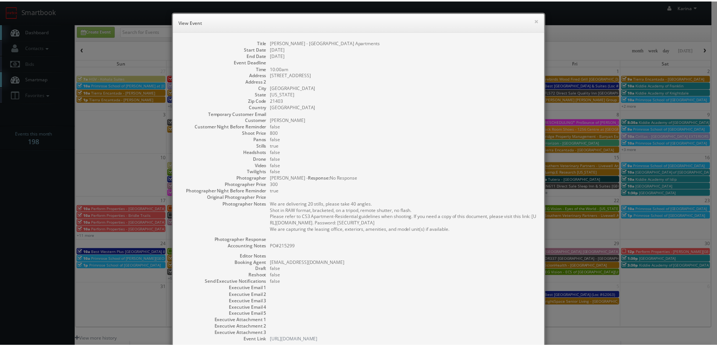
scroll to position [51, 0]
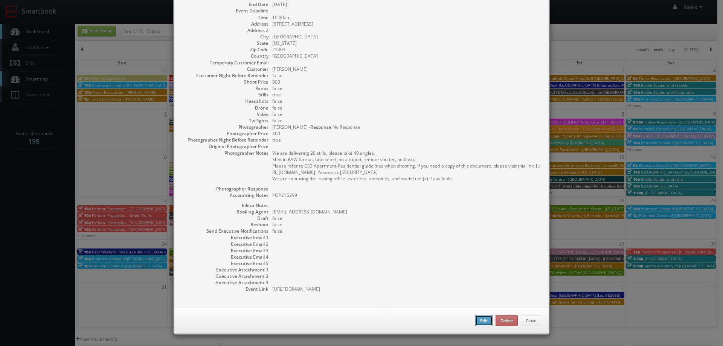
click at [478, 319] on button "Edit" at bounding box center [483, 320] width 17 height 11
type input "[PERSON_NAME] - [GEOGRAPHIC_DATA] Apartments"
type input "1 Eaglewood Rd"
type input "Annapolis"
type input "21403"
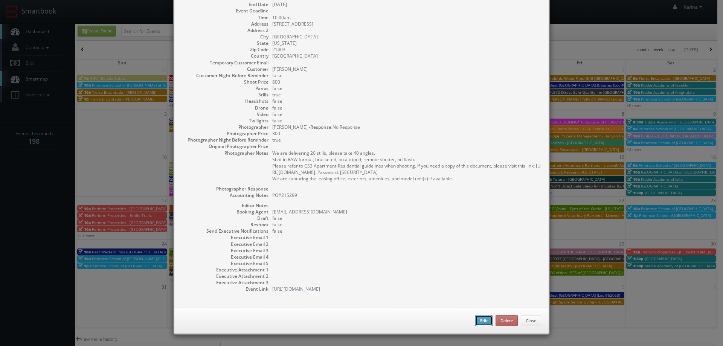
type input "800"
checkbox input "true"
type textarea "PO#215299"
type input "08/20/2025"
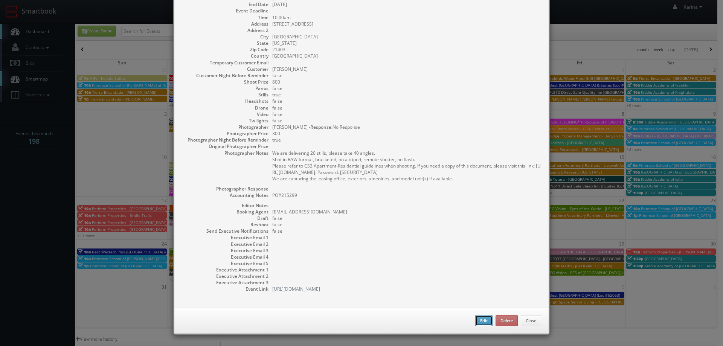
type input "10:00am"
checkbox input "true"
type textarea "We are delivering 20 stills, please take 40 angles. Shot in RAW format, bracket…"
select select "[US_STATE]"
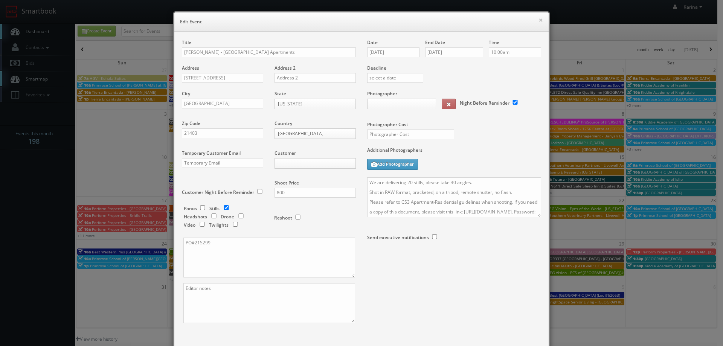
type input "800"
type input "300"
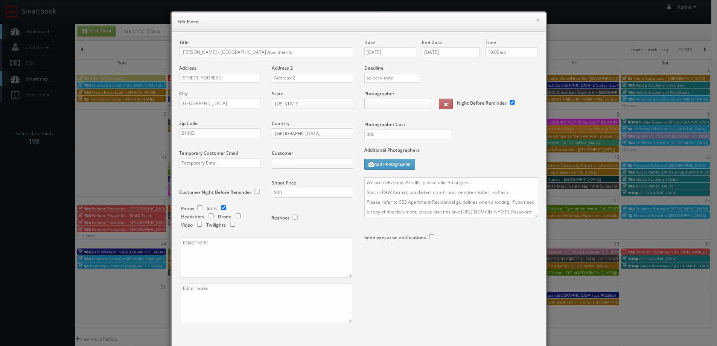
select select "fake65@mg.cs3calendar.com"
select select "contact@tripodimaging.com"
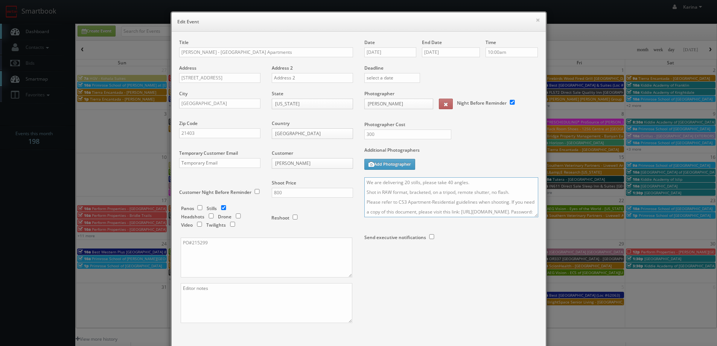
click at [364, 180] on textarea "We are delivering 20 stills, please take 40 angles. Shot in RAW format, bracket…" at bounding box center [451, 197] width 174 height 40
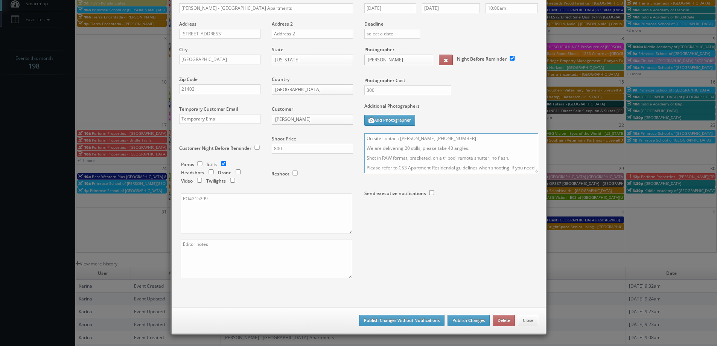
type textarea "On site contact: Colleen Morgan 410-263-4787 We are delivering 20 stills, pleas…"
click at [470, 320] on button "Publish Changes" at bounding box center [469, 320] width 42 height 11
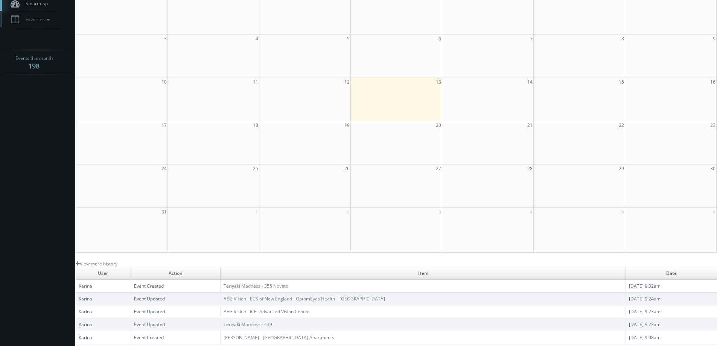
scroll to position [0, 0]
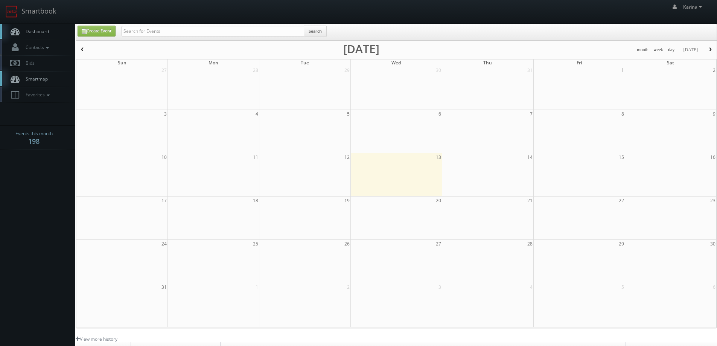
click at [38, 31] on span "Dashboard" at bounding box center [35, 31] width 27 height 6
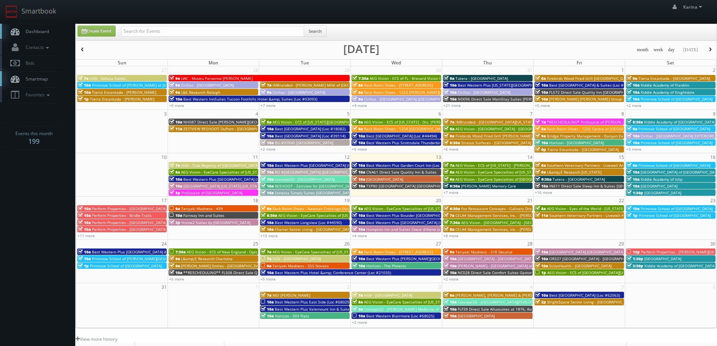
click at [30, 28] on link "Dashboard" at bounding box center [37, 31] width 75 height 15
click at [46, 35] on link "Dashboard" at bounding box center [37, 31] width 75 height 15
paste input "[PERSON_NAME]"
type input "[PERSON_NAME]"
click at [316, 32] on button "Search" at bounding box center [315, 31] width 23 height 11
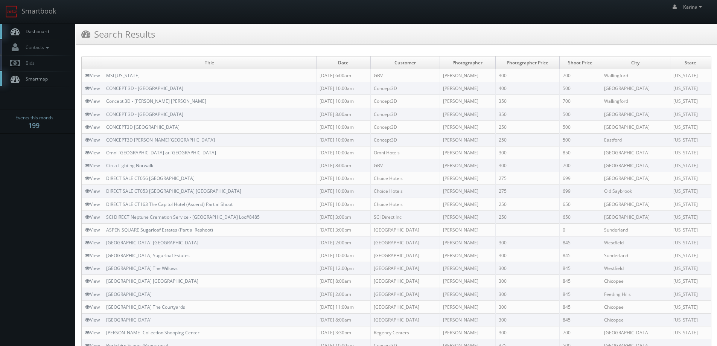
click at [47, 32] on span "Dashboard" at bounding box center [35, 31] width 27 height 6
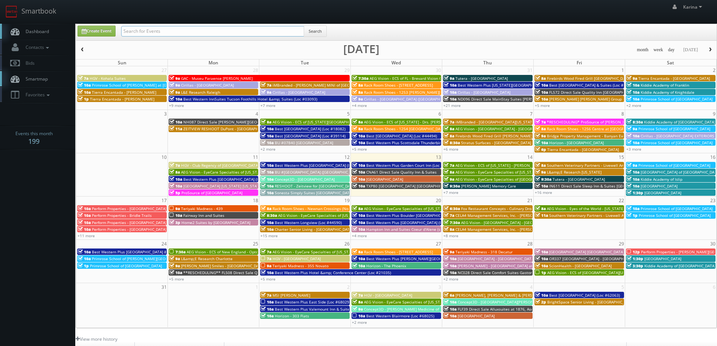
click at [151, 30] on input "text" at bounding box center [212, 31] width 183 height 11
type input "[GEOGRAPHIC_DATA]"
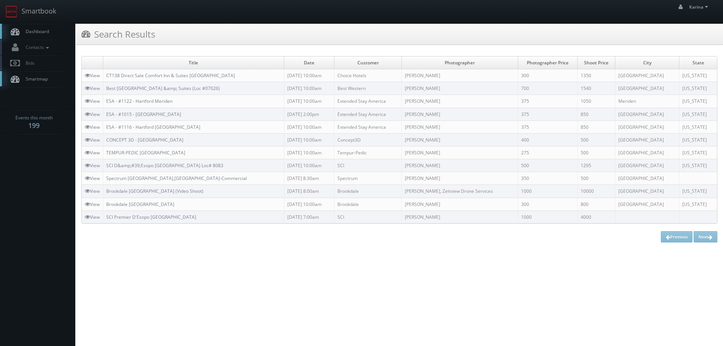
click at [37, 35] on link "Dashboard" at bounding box center [37, 31] width 75 height 15
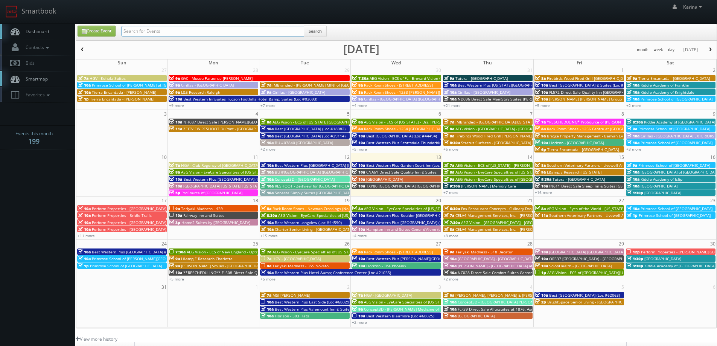
click at [158, 30] on input "text" at bounding box center [212, 31] width 183 height 11
type input "cnc91"
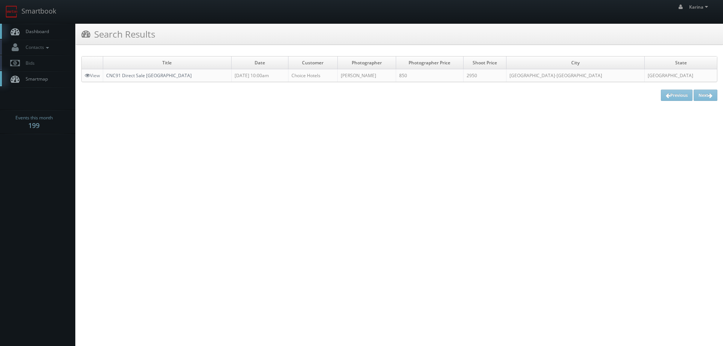
click at [192, 74] on link "CNC91 Direct Sale [GEOGRAPHIC_DATA]" at bounding box center [148, 75] width 85 height 6
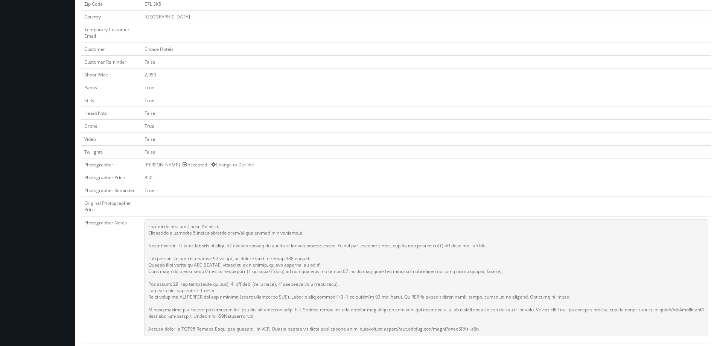
scroll to position [4, 0]
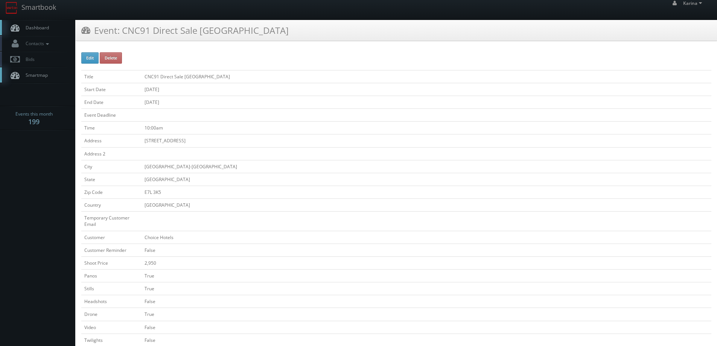
click at [46, 27] on span "Dashboard" at bounding box center [35, 27] width 27 height 6
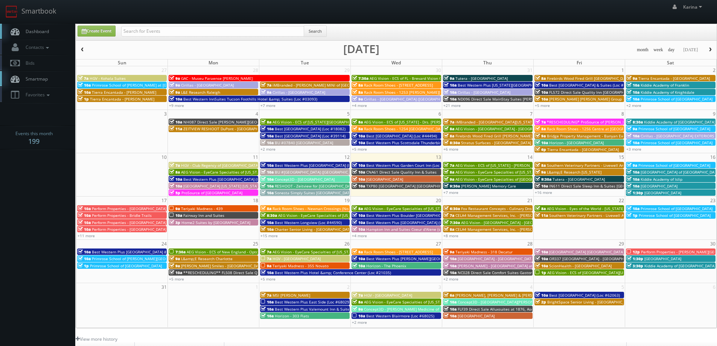
click at [33, 35] on link "Dashboard" at bounding box center [37, 31] width 75 height 15
click at [44, 32] on span "Dashboard" at bounding box center [35, 31] width 27 height 6
click at [47, 31] on span "Dashboard" at bounding box center [35, 31] width 27 height 6
click at [50, 31] on link "Dashboard" at bounding box center [37, 31] width 75 height 15
click at [47, 32] on span "Dashboard" at bounding box center [35, 31] width 27 height 6
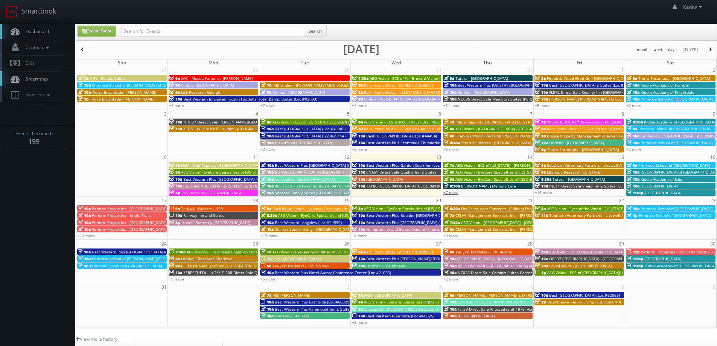
click at [454, 195] on link "+7 more" at bounding box center [450, 192] width 15 height 5
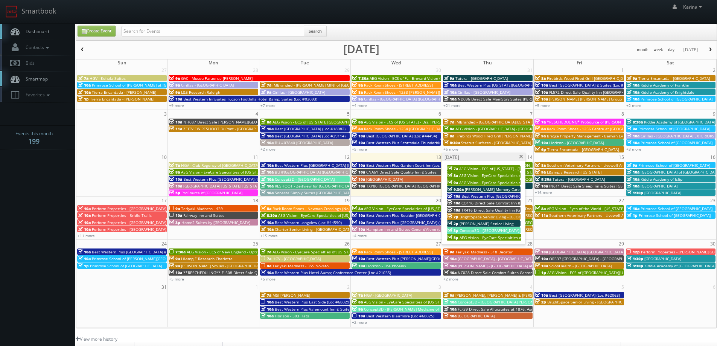
click at [521, 155] on span at bounding box center [521, 157] width 5 height 4
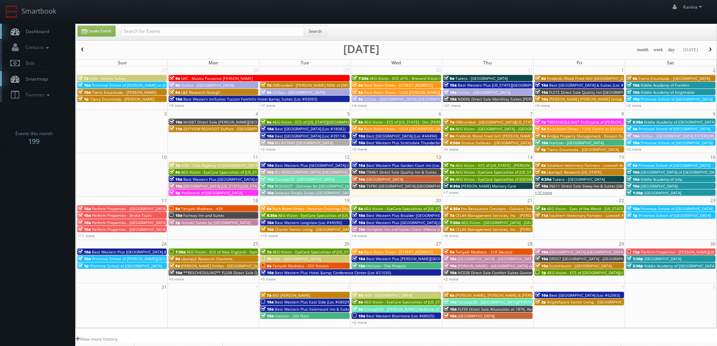
click at [546, 192] on link "+16 more" at bounding box center [543, 192] width 17 height 5
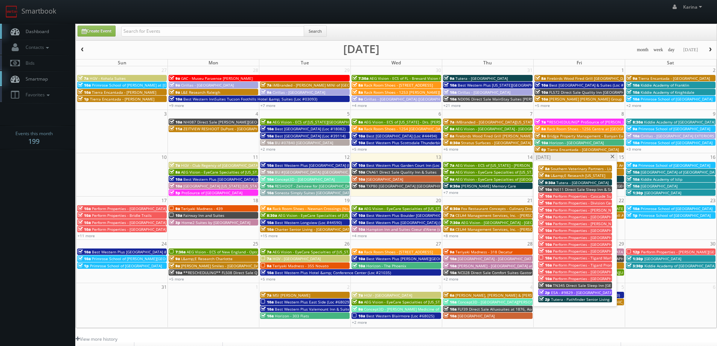
click at [613, 157] on span at bounding box center [612, 157] width 5 height 4
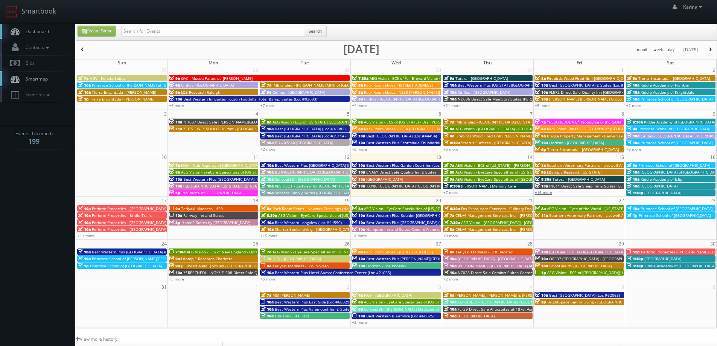
click at [541, 194] on link "+16 more" at bounding box center [543, 192] width 17 height 5
click at [41, 28] on link "Dashboard" at bounding box center [37, 31] width 75 height 15
click at [284, 210] on span "Rack Room Shoes - Newnan Crossings (No Rush)" at bounding box center [315, 208] width 87 height 5
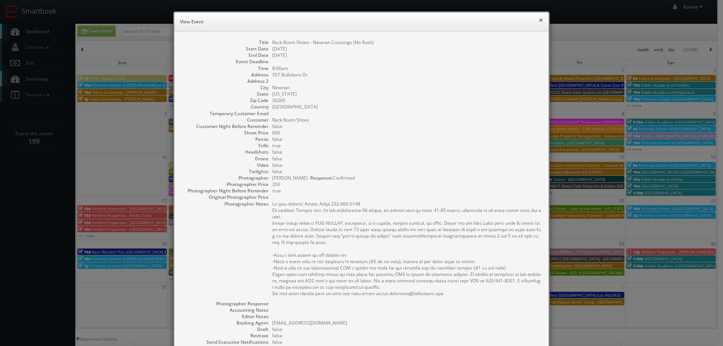
click at [538, 21] on button "×" at bounding box center [540, 19] width 5 height 5
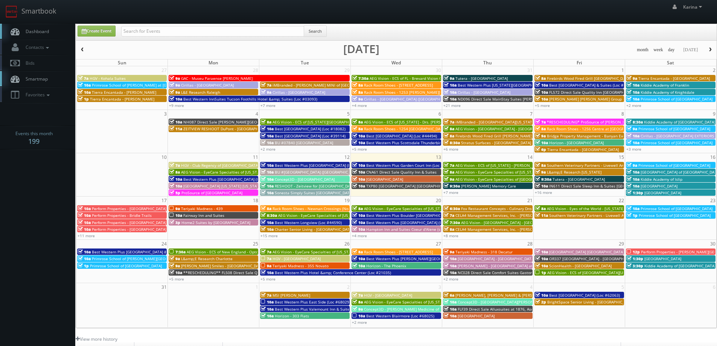
click at [45, 30] on span "Dashboard" at bounding box center [35, 31] width 27 height 6
click at [99, 28] on link "Create Event" at bounding box center [97, 31] width 38 height 11
type input "[DATE]"
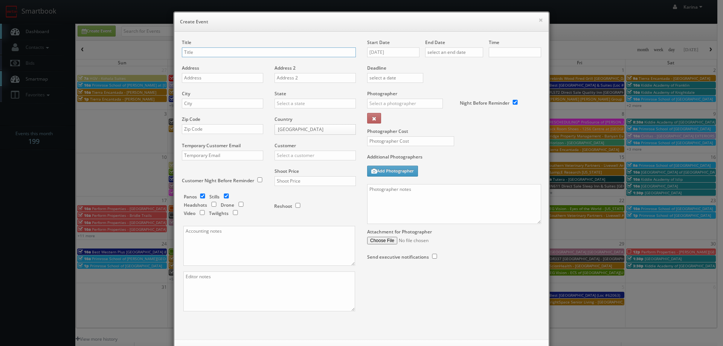
checkbox input "true"
type input "10:00am"
checkbox input "true"
type input "Red Roof Inn - 658 Red Roof Inn [GEOGRAPHIC_DATA]"
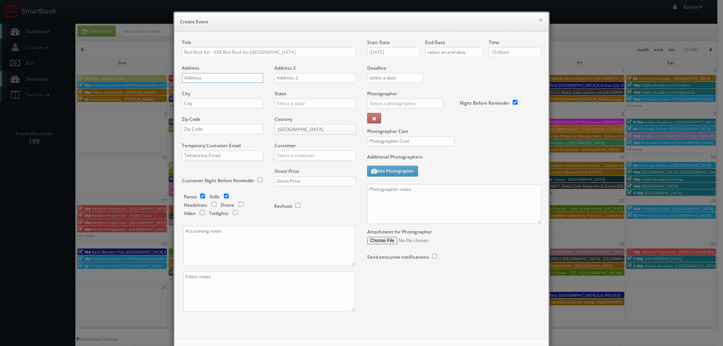
click at [198, 78] on input "text" at bounding box center [222, 78] width 81 height 10
paste input "3140 Scottsville Rd"
type input "3140 Scottsville Rd"
click at [195, 103] on input "text" at bounding box center [222, 104] width 81 height 10
type input "Bowling Green"
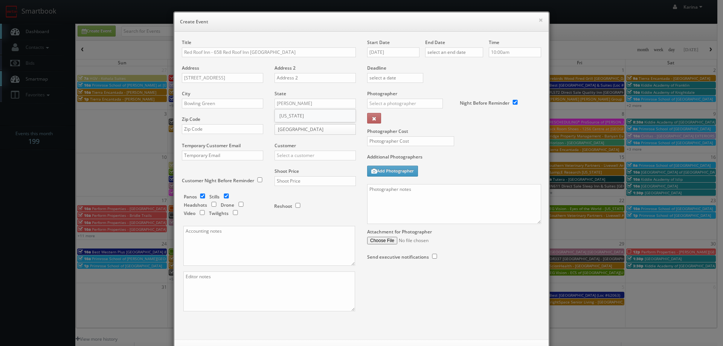
click at [290, 117] on div "[US_STATE]" at bounding box center [315, 116] width 81 height 12
type input "[US_STATE]"
click at [209, 132] on input "text" at bounding box center [222, 129] width 81 height 10
type input "42104"
click at [282, 159] on input "text" at bounding box center [314, 156] width 81 height 10
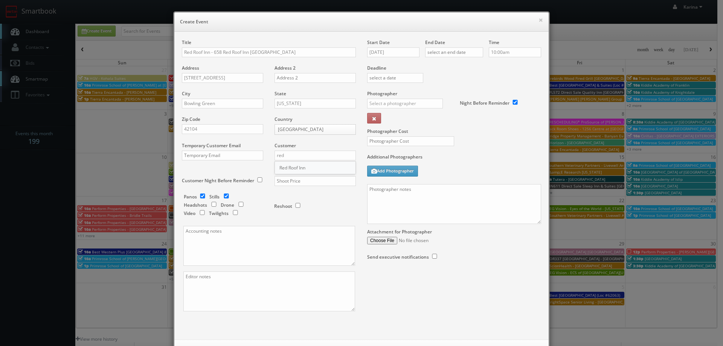
click at [305, 170] on div "Red Roof Inn" at bounding box center [315, 167] width 81 height 12
type input "Red Roof Inn"
click at [199, 195] on input "checkbox" at bounding box center [202, 195] width 11 height 5
checkbox input "false"
click at [294, 182] on input "text" at bounding box center [314, 181] width 81 height 10
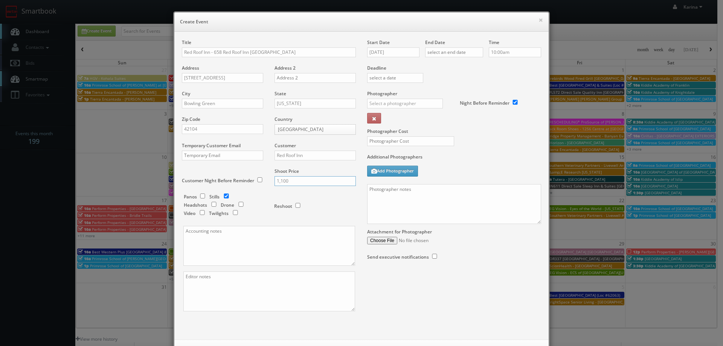
type input "1,100"
click at [253, 242] on textarea at bounding box center [269, 246] width 172 height 40
type textarea "Direct Sale Already Paid"
click at [225, 279] on textarea at bounding box center [269, 291] width 172 height 40
type textarea "2 Digital Twilights"
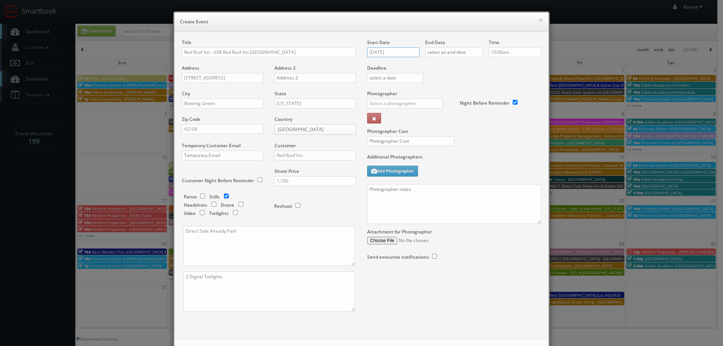
click at [400, 52] on input "[DATE]" at bounding box center [393, 52] width 52 height 10
click at [417, 143] on td "4" at bounding box center [416, 142] width 10 height 11
type input "09/04/2025"
click at [449, 52] on input "text" at bounding box center [454, 52] width 58 height 10
click at [473, 142] on td "4" at bounding box center [474, 142] width 10 height 11
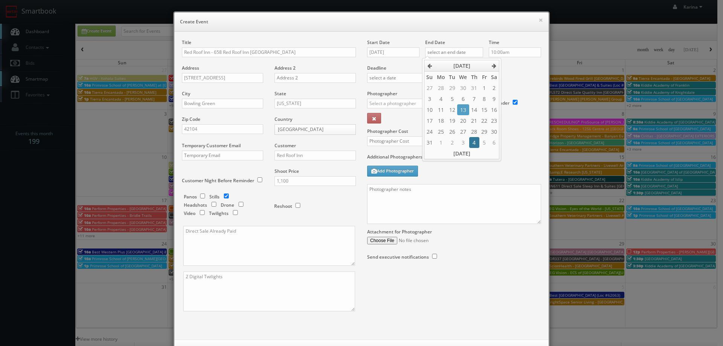
type input "09/04/2025"
click at [513, 69] on label "Deadline" at bounding box center [453, 68] width 185 height 6
click at [400, 105] on input "text" at bounding box center [405, 104] width 76 height 10
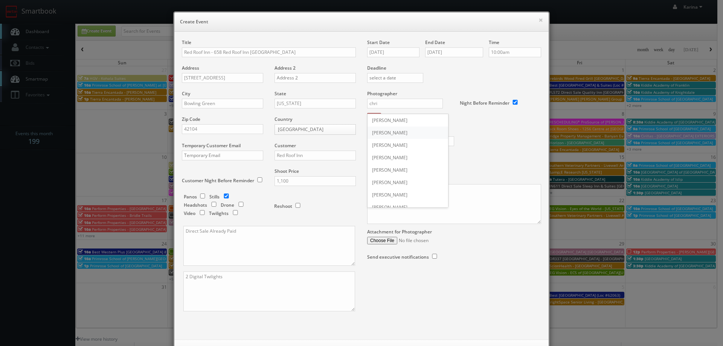
click at [393, 137] on div "Chris Sardinas" at bounding box center [407, 132] width 81 height 12
type input "Chris Sardinas"
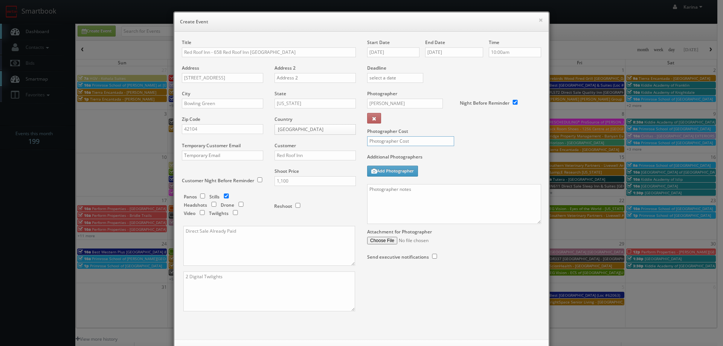
click at [393, 140] on input "text" at bounding box center [410, 141] width 87 height 10
type input "0"
click at [409, 198] on textarea at bounding box center [454, 204] width 174 height 40
click at [443, 193] on textarea "On site contact: Om Darbar" at bounding box center [454, 204] width 174 height 40
paste textarea "Full shoot including 5 room types/exteriors/common spaces and amenities. For st…"
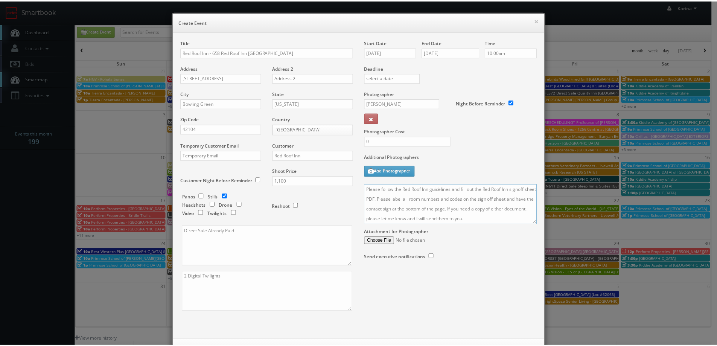
scroll to position [32, 0]
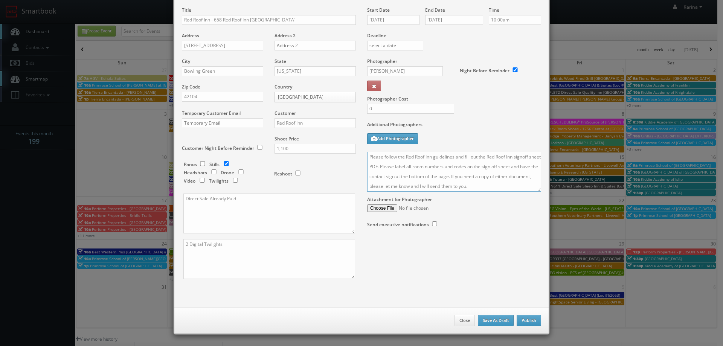
type textarea "On site contact: Om Darbar Full shoot including 5 room types/exteriors/common s…"
click at [523, 323] on button "Publish" at bounding box center [528, 320] width 24 height 11
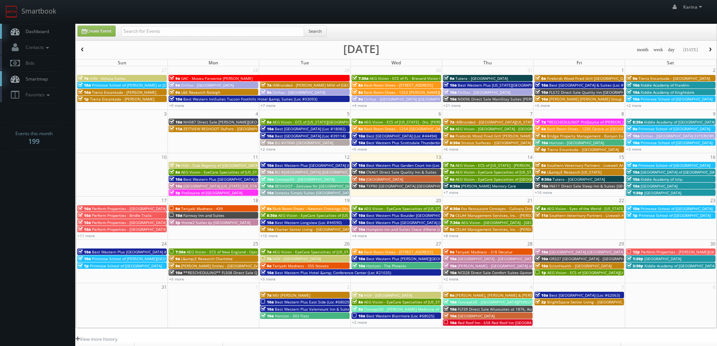
click at [53, 32] on link "Dashboard" at bounding box center [37, 31] width 75 height 15
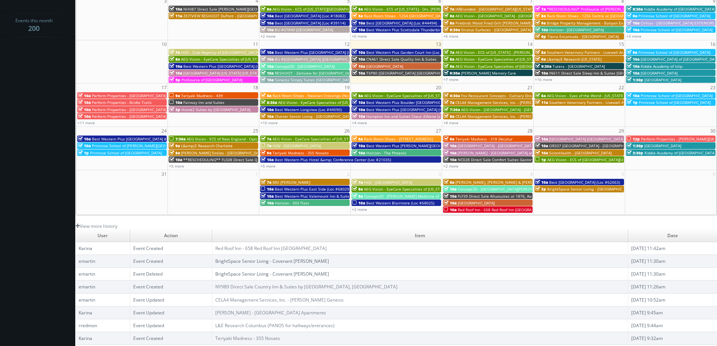
click at [284, 260] on link "BrightSpace Senior Living - Covenant [PERSON_NAME]" at bounding box center [272, 261] width 114 height 6
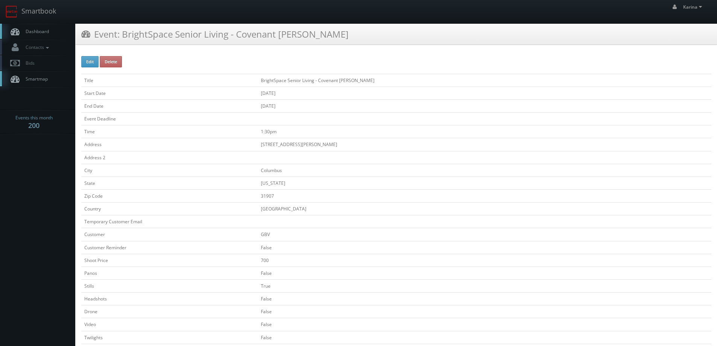
click at [26, 30] on span "Dashboard" at bounding box center [35, 31] width 27 height 6
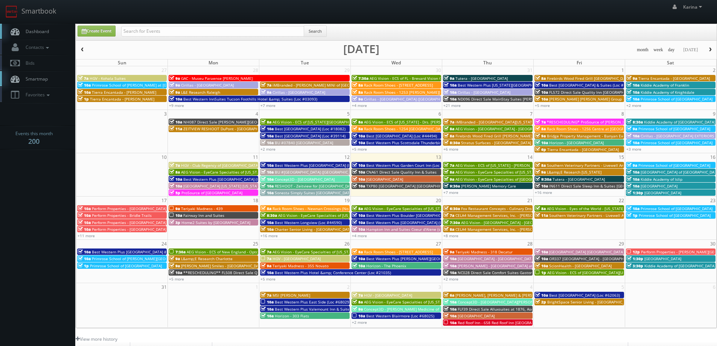
click at [42, 31] on span "Dashboard" at bounding box center [35, 31] width 27 height 6
click at [45, 30] on span "Dashboard" at bounding box center [35, 31] width 27 height 6
click at [45, 29] on span "Dashboard" at bounding box center [35, 31] width 27 height 6
click at [29, 34] on span "Dashboard" at bounding box center [35, 31] width 27 height 6
click at [34, 28] on span "Dashboard" at bounding box center [35, 31] width 27 height 6
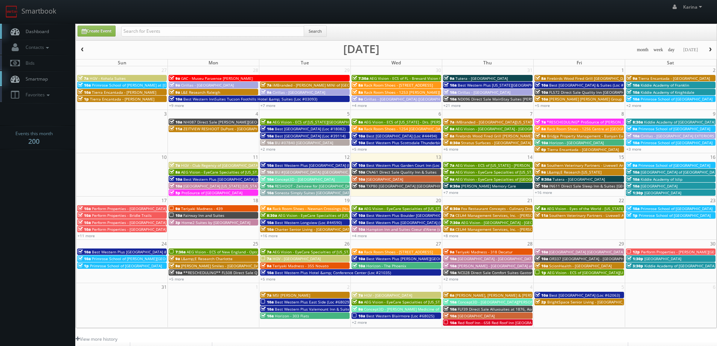
click at [30, 33] on span "Dashboard" at bounding box center [35, 31] width 27 height 6
click at [34, 32] on span "Dashboard" at bounding box center [35, 31] width 27 height 6
click at [34, 35] on link "Dashboard" at bounding box center [37, 31] width 75 height 15
click at [384, 179] on span "[GEOGRAPHIC_DATA]" at bounding box center [384, 179] width 37 height 5
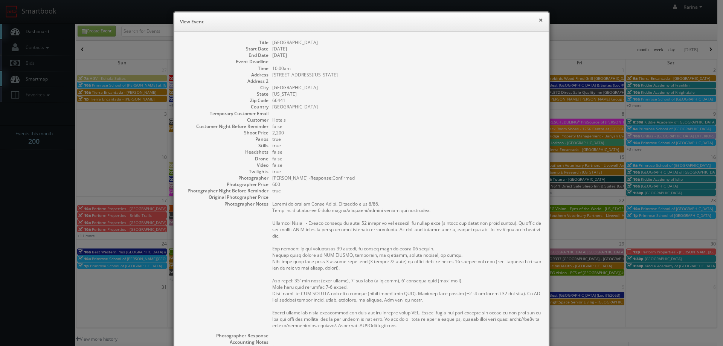
click at [538, 19] on button "×" at bounding box center [540, 19] width 5 height 5
